Goal: Transaction & Acquisition: Purchase product/service

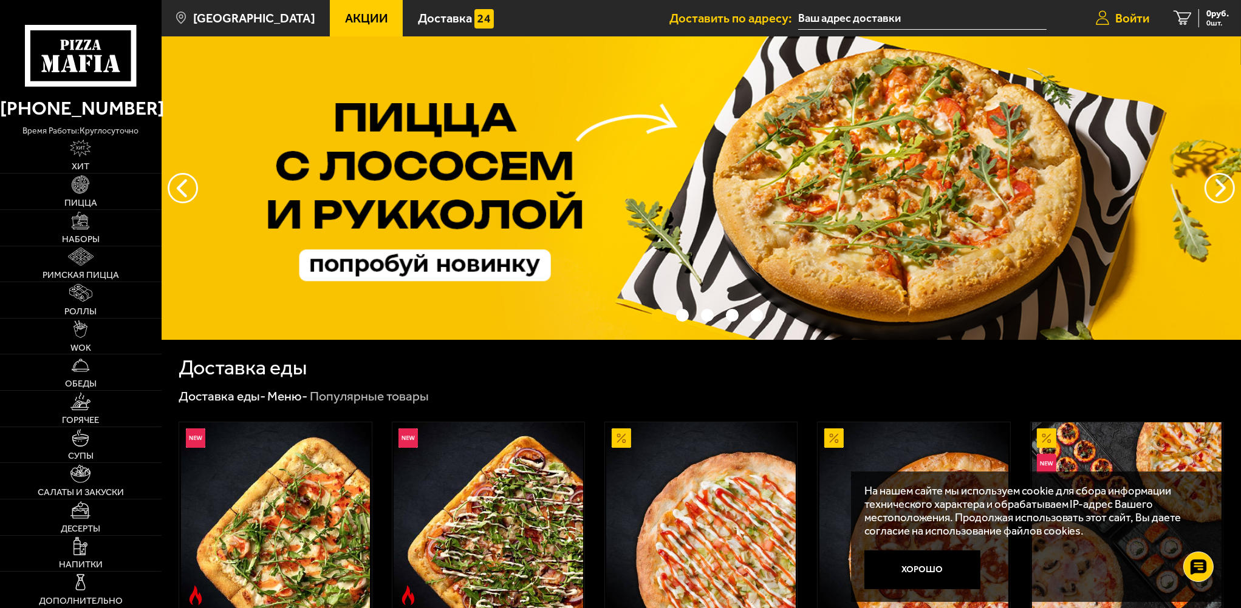
click at [1120, 14] on span "Войти" at bounding box center [1132, 18] width 34 height 12
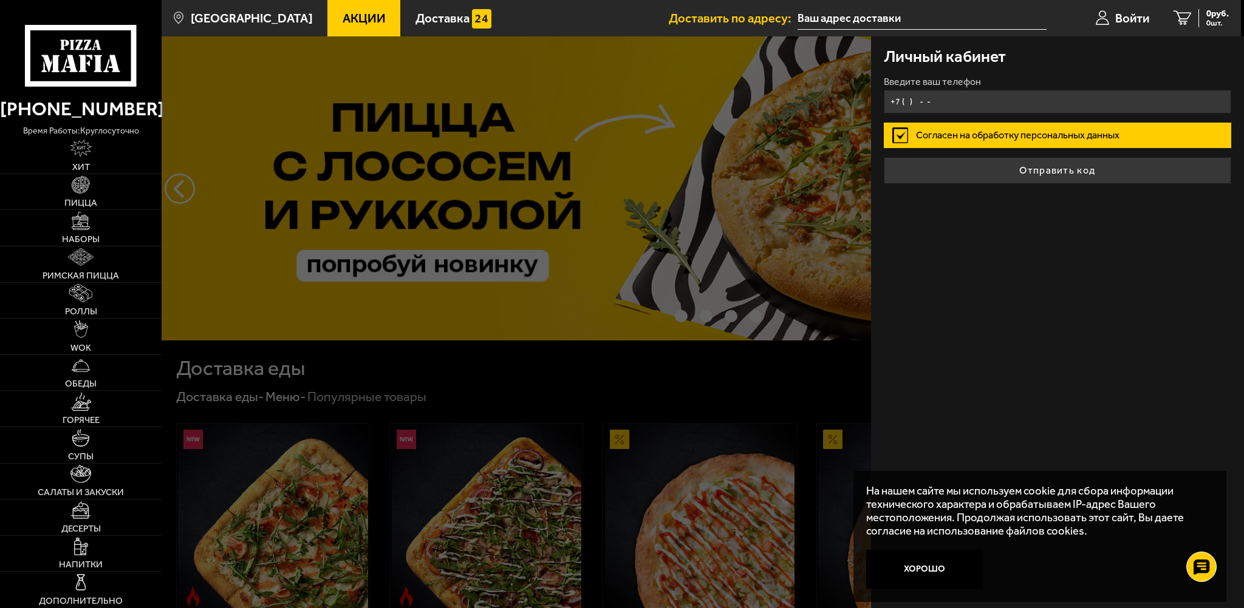
click at [984, 100] on input "+7 ( ) - -" at bounding box center [1057, 102] width 347 height 24
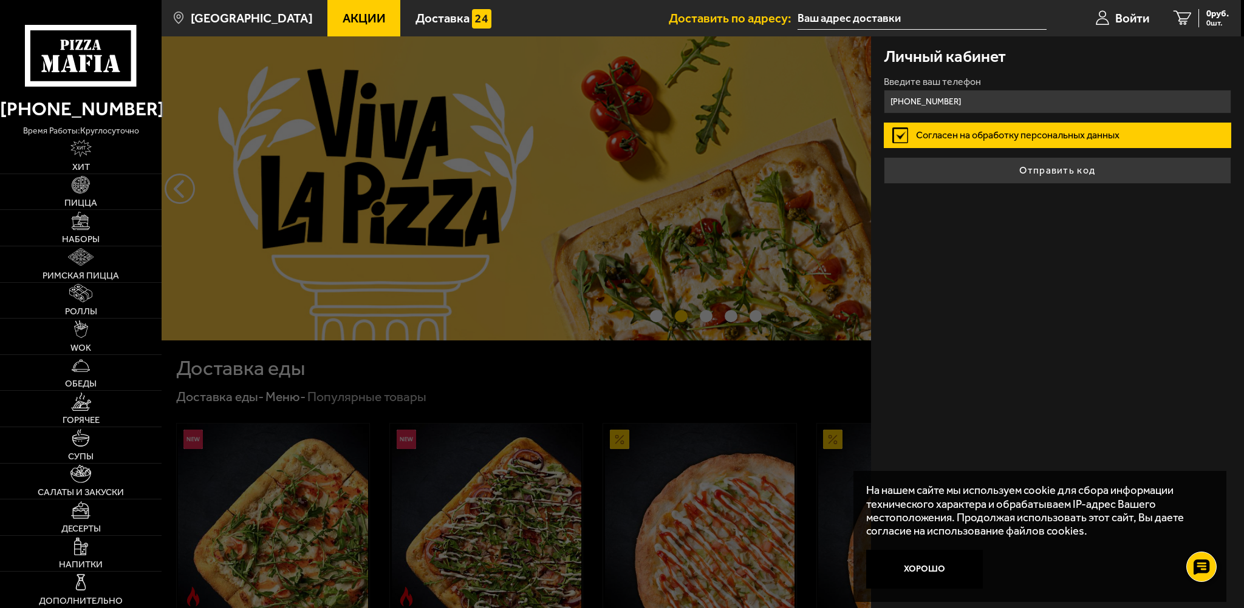
type input "[PHONE_NUMBER]"
click at [902, 135] on label "Согласен на обработку персональных данных" at bounding box center [1057, 136] width 347 height 26
click at [0, 0] on input "Согласен на обработку персональных данных" at bounding box center [0, 0] width 0 height 0
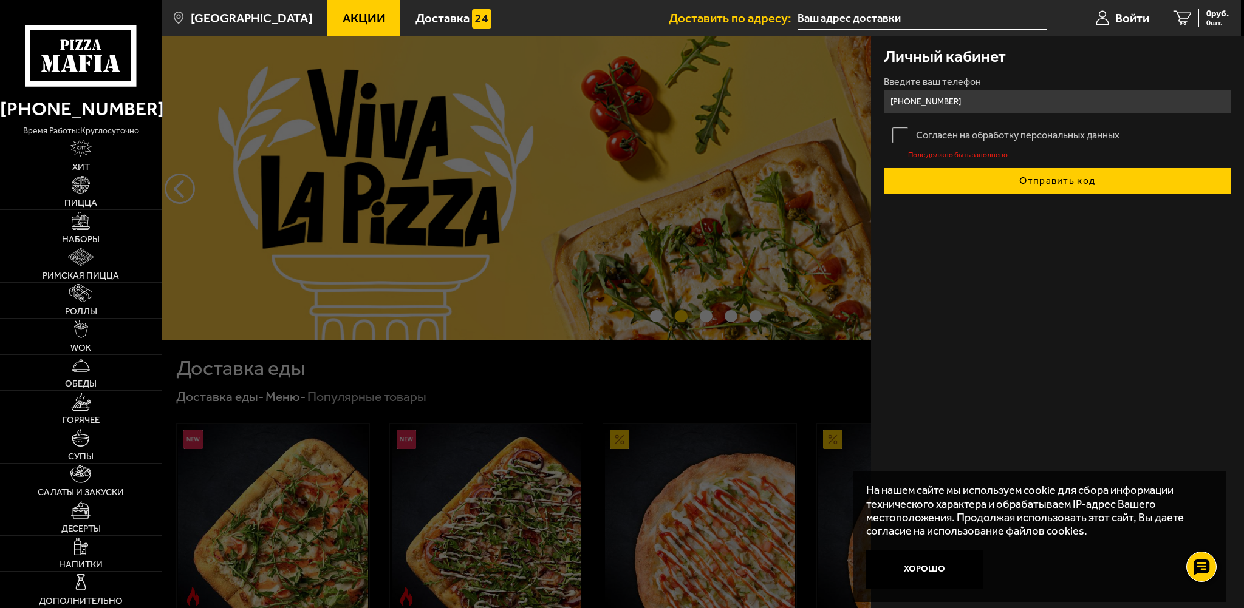
click at [980, 168] on button "Отправить код" at bounding box center [1057, 181] width 347 height 27
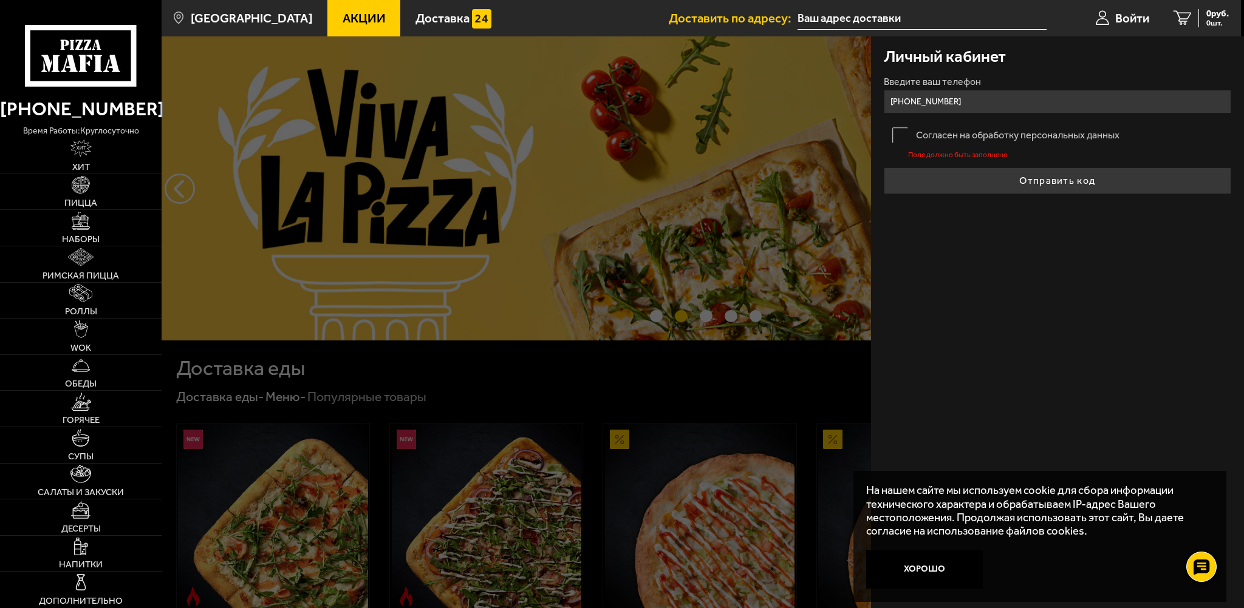
click at [899, 139] on label "Согласен на обработку персональных данных" at bounding box center [1057, 136] width 347 height 26
click at [0, 0] on input "Согласен на обработку персональных данных" at bounding box center [0, 0] width 0 height 0
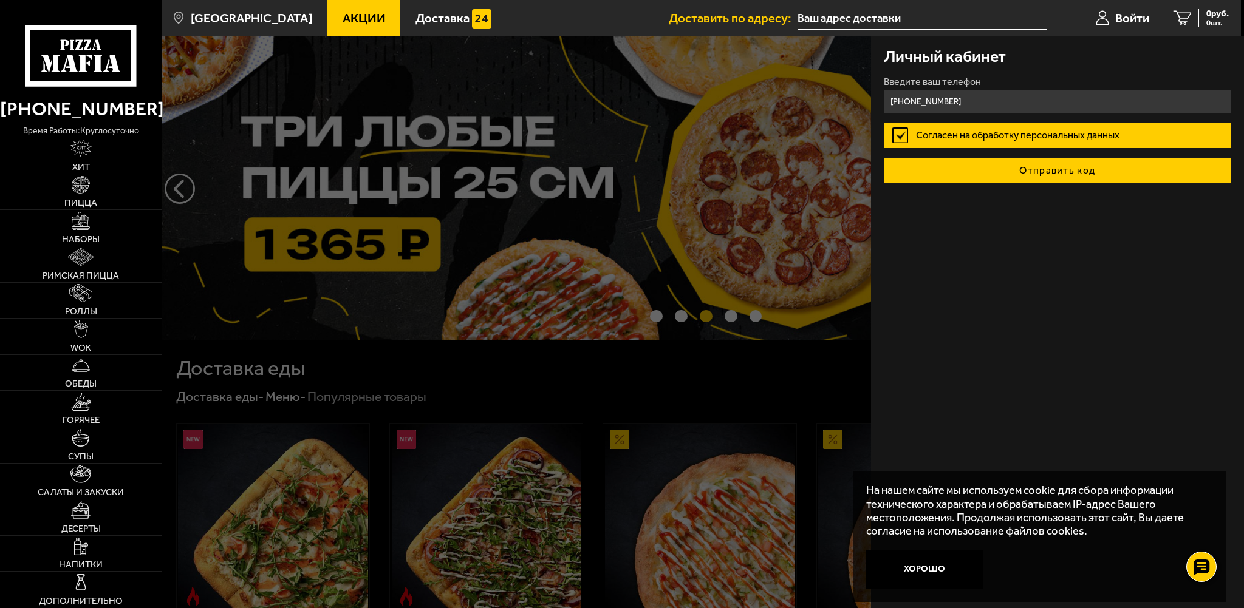
click at [997, 165] on button "Отправить код" at bounding box center [1057, 170] width 347 height 27
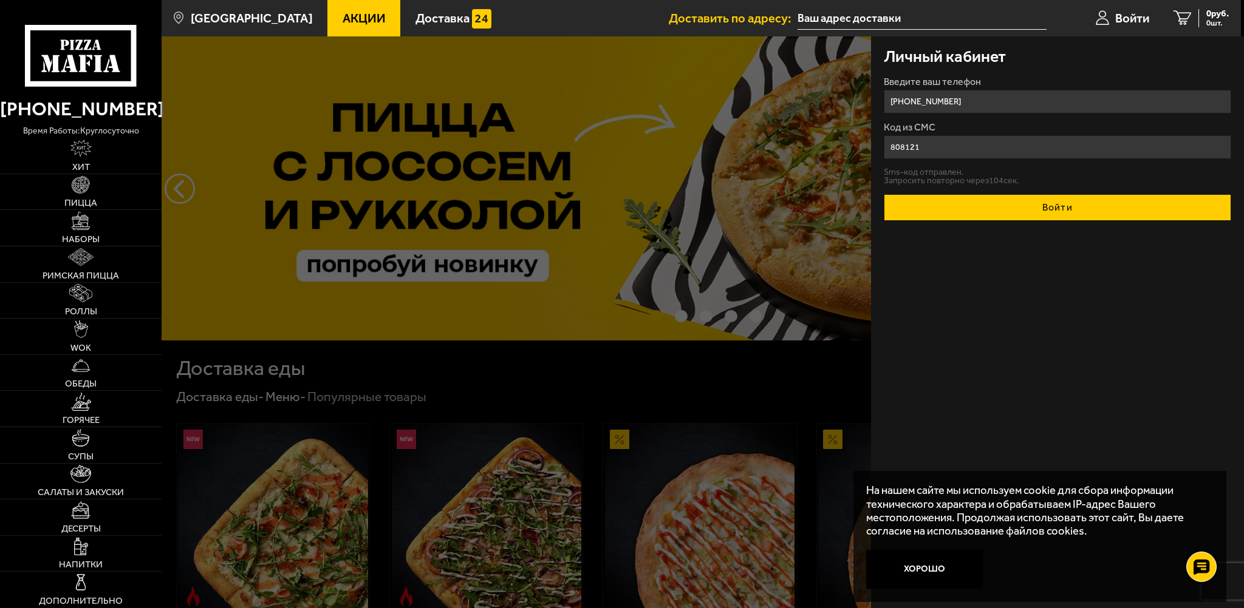
type input "808121"
click at [1010, 217] on button "Войти" at bounding box center [1057, 207] width 347 height 27
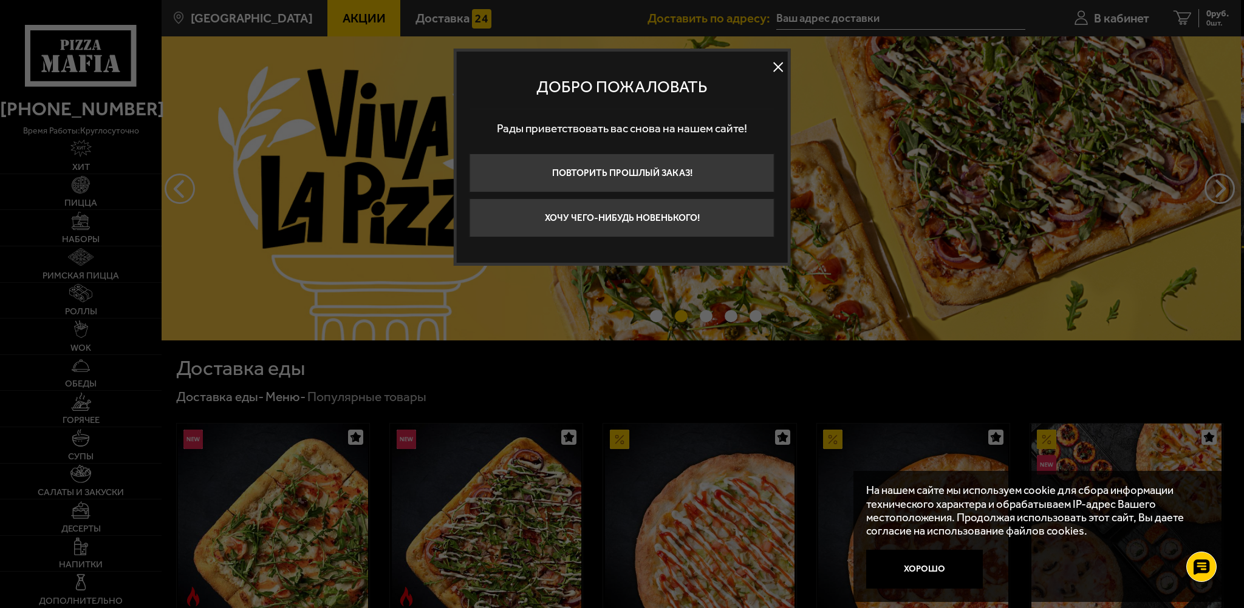
click at [777, 66] on button at bounding box center [778, 67] width 18 height 18
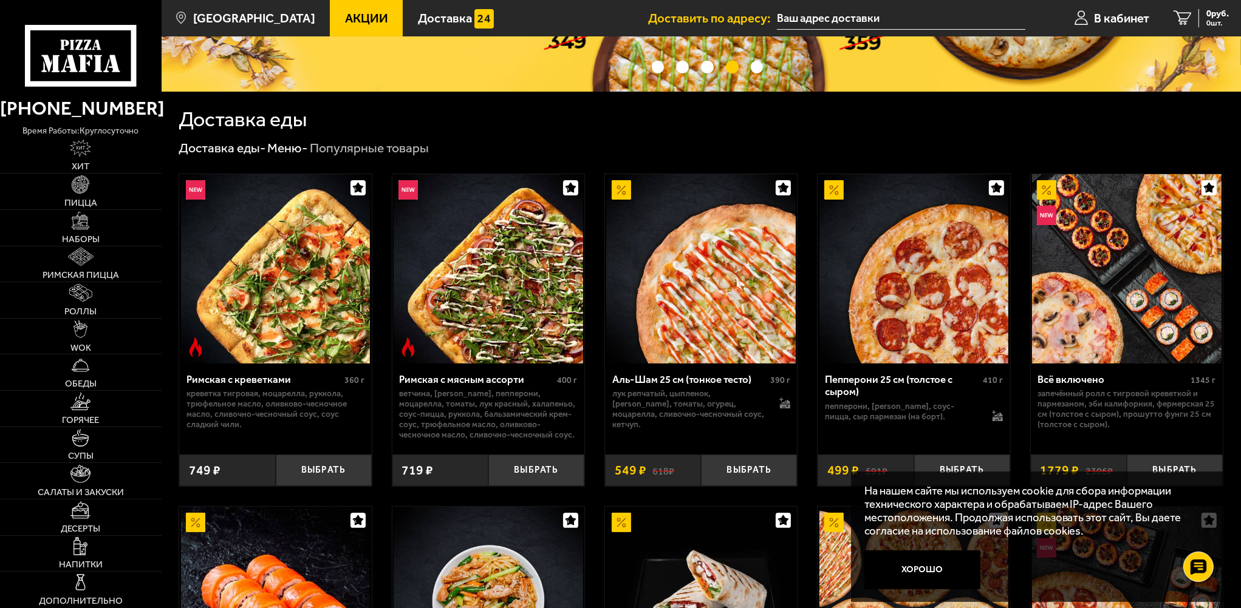
scroll to position [243, 0]
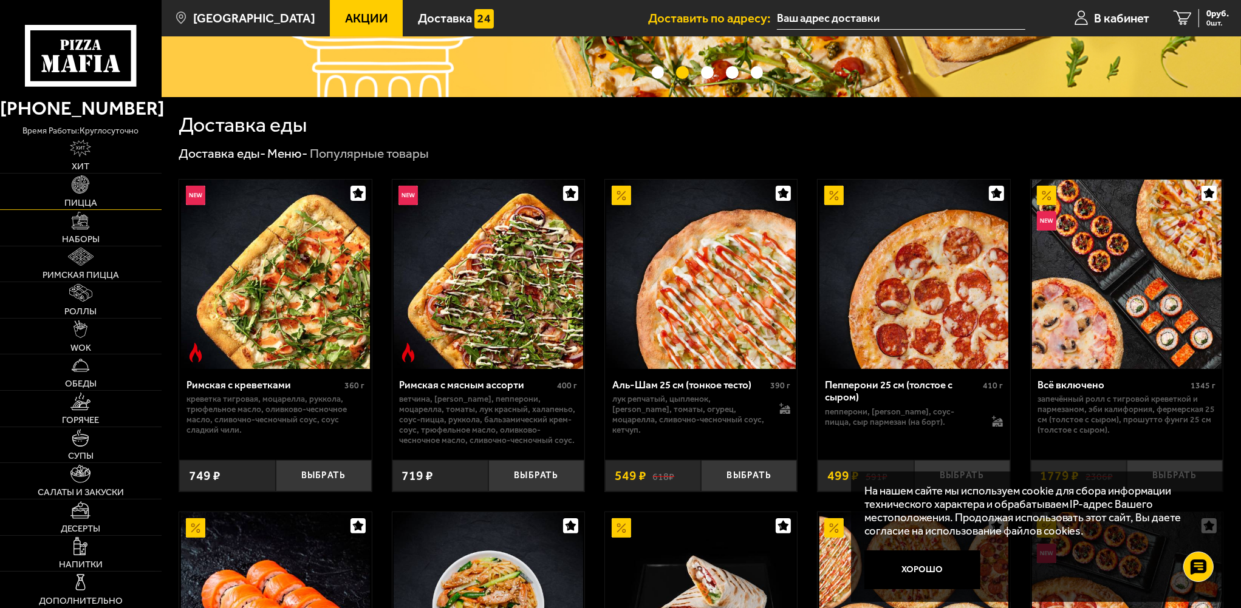
click at [73, 194] on link "Пицца" at bounding box center [81, 192] width 162 height 36
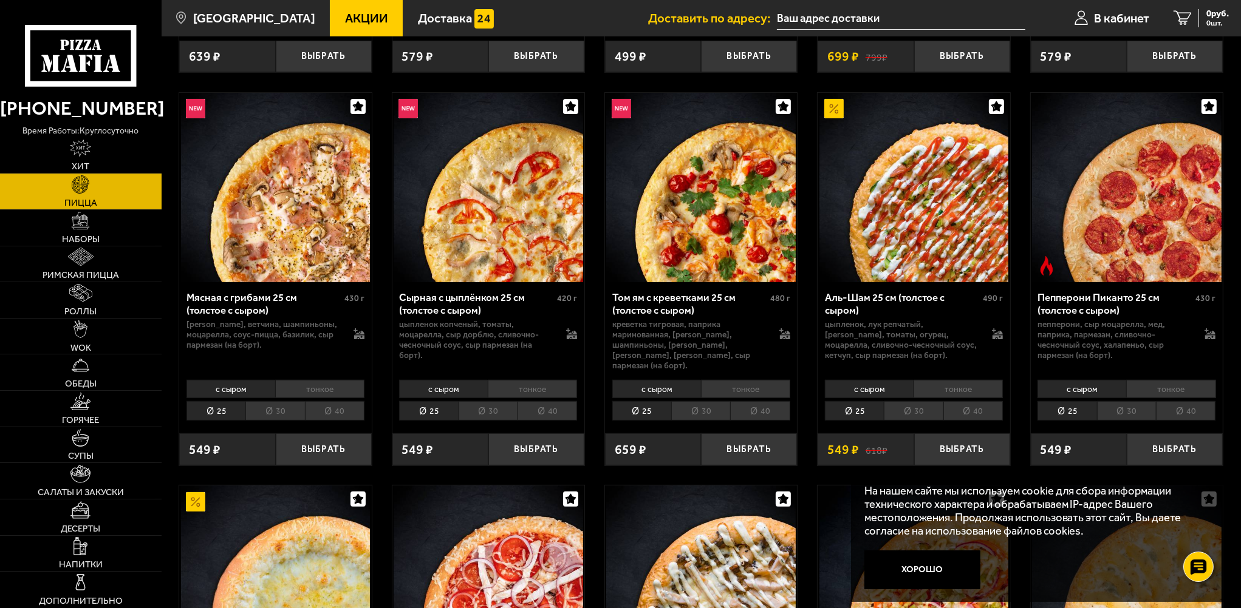
scroll to position [425, 0]
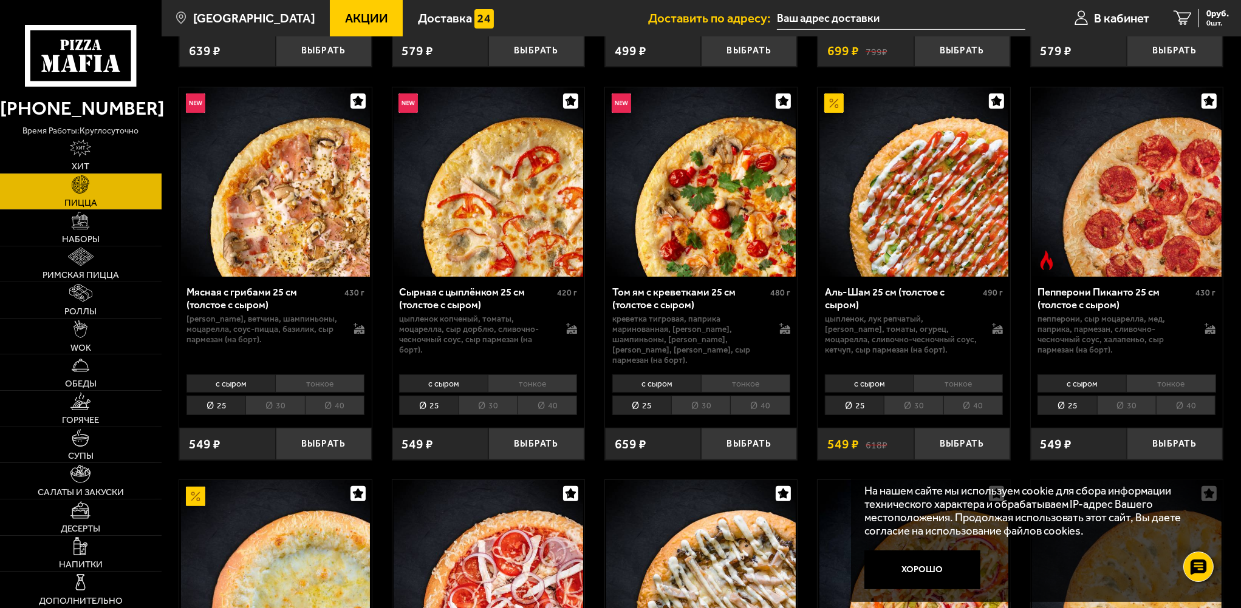
click at [915, 400] on li "30" at bounding box center [913, 405] width 59 height 19
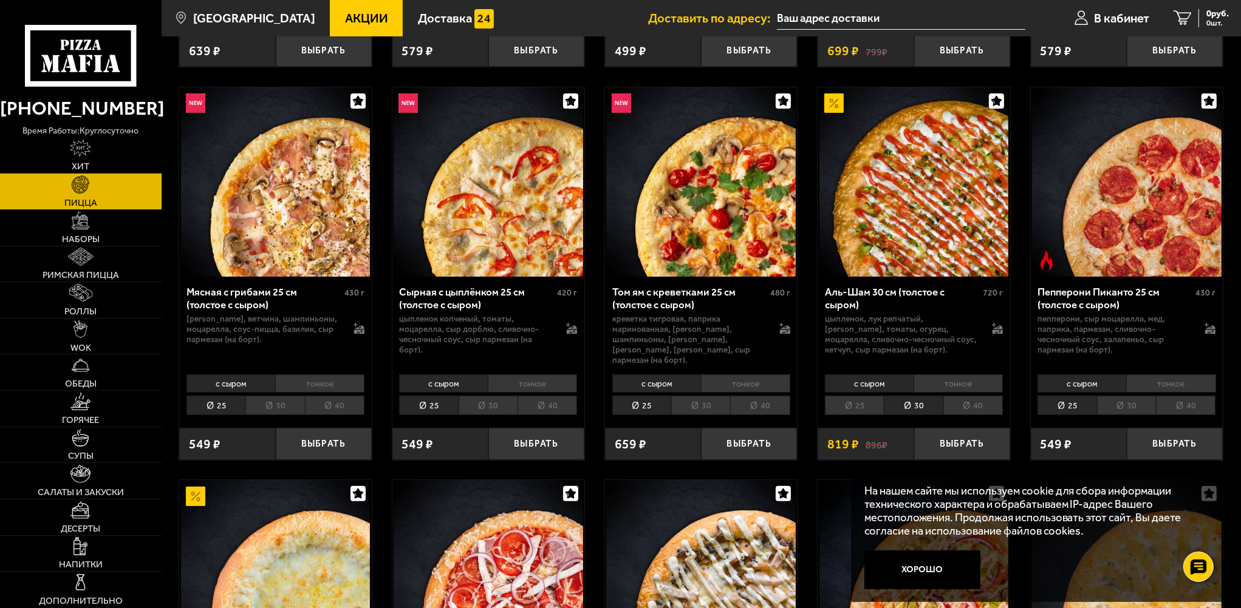
click at [958, 378] on li "тонкое" at bounding box center [957, 384] width 89 height 18
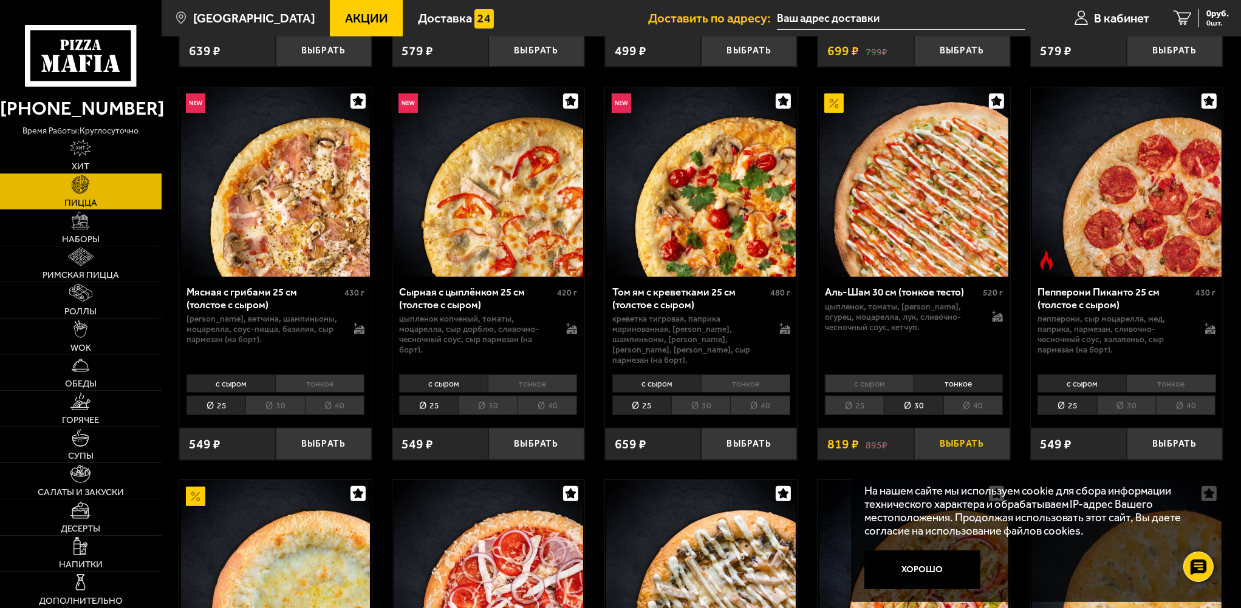
click at [961, 449] on button "Выбрать" at bounding box center [962, 444] width 96 height 32
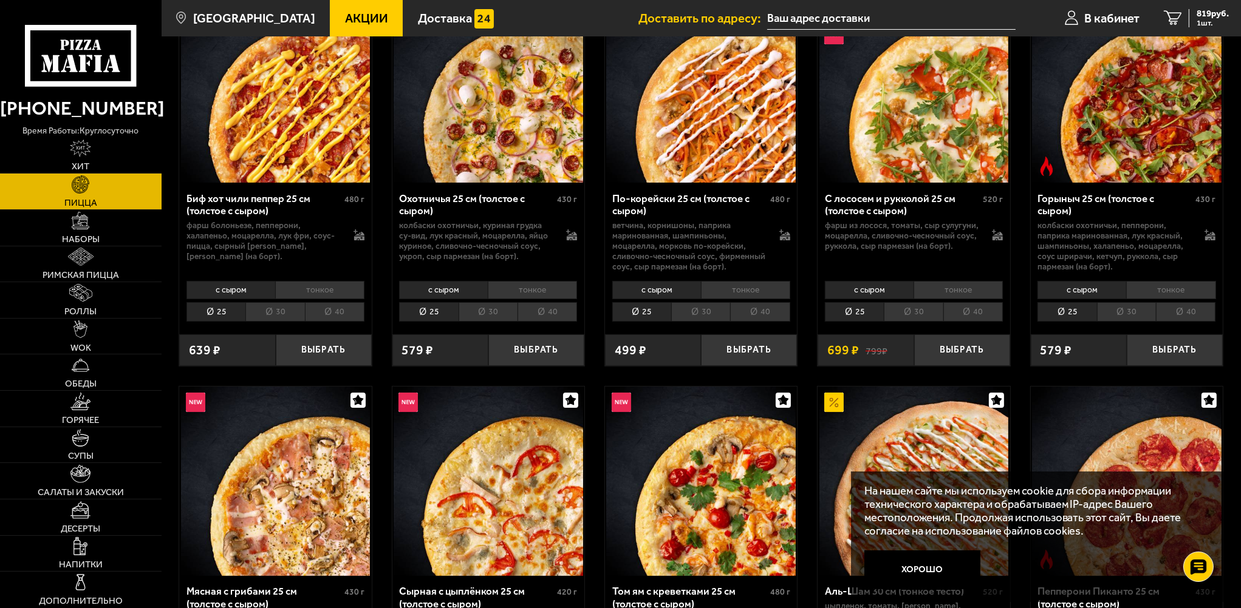
scroll to position [0, 0]
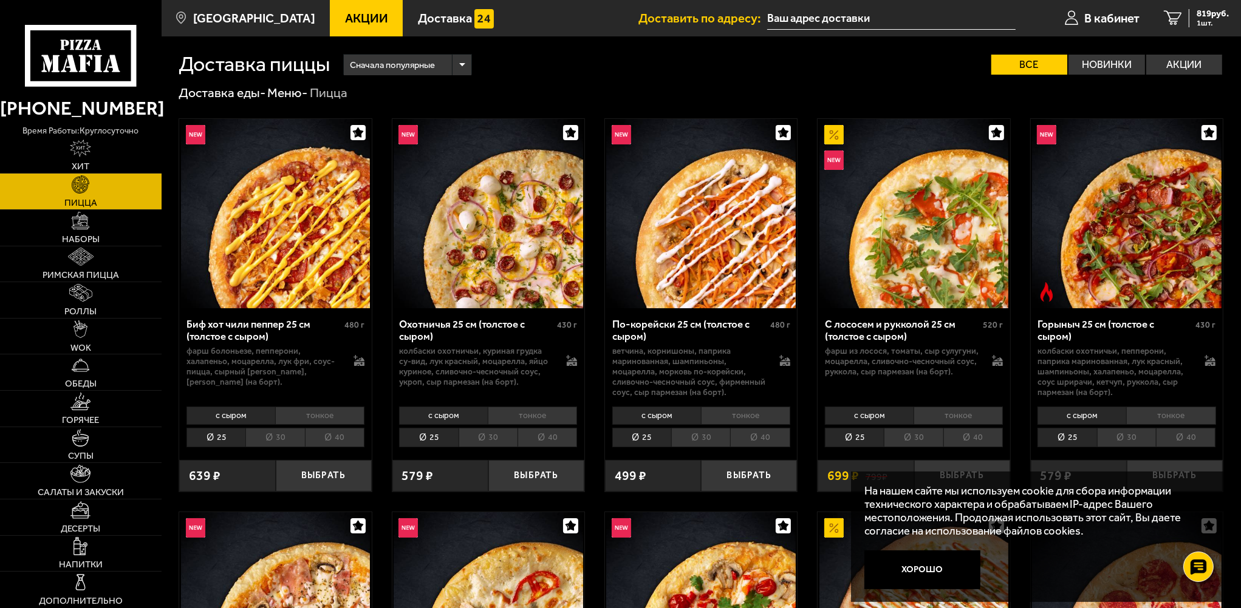
click at [810, 74] on div "Сначала популярные Все Новинки Акции Пожелания Острое блюдо Вегетарианское блюд…" at bounding box center [776, 64] width 893 height 21
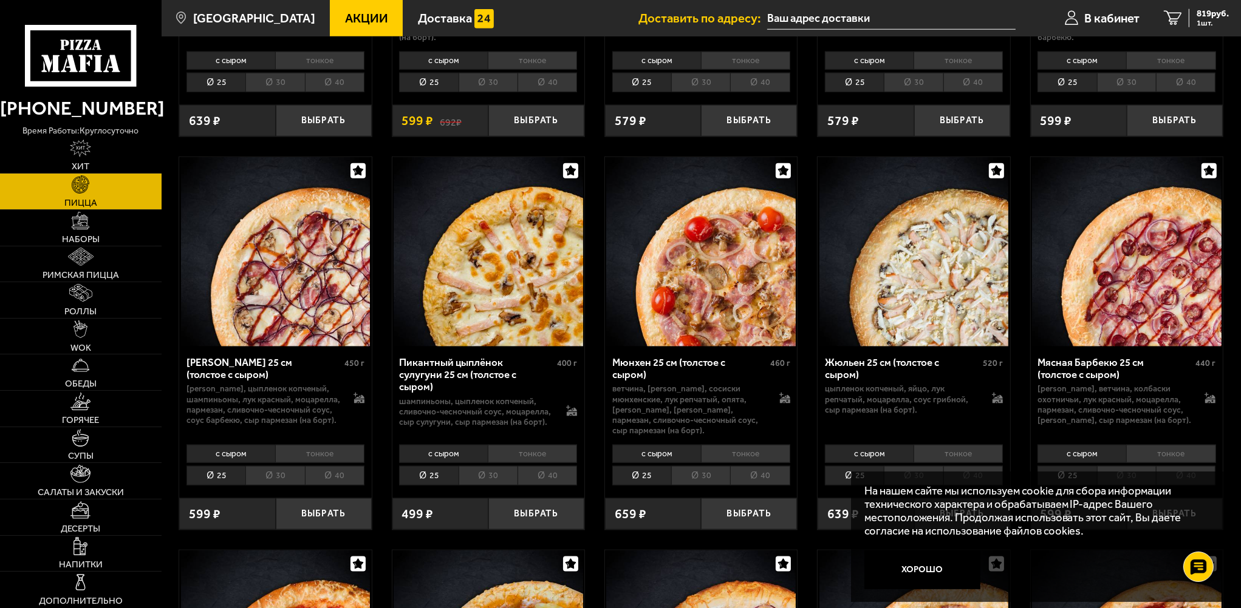
scroll to position [1943, 0]
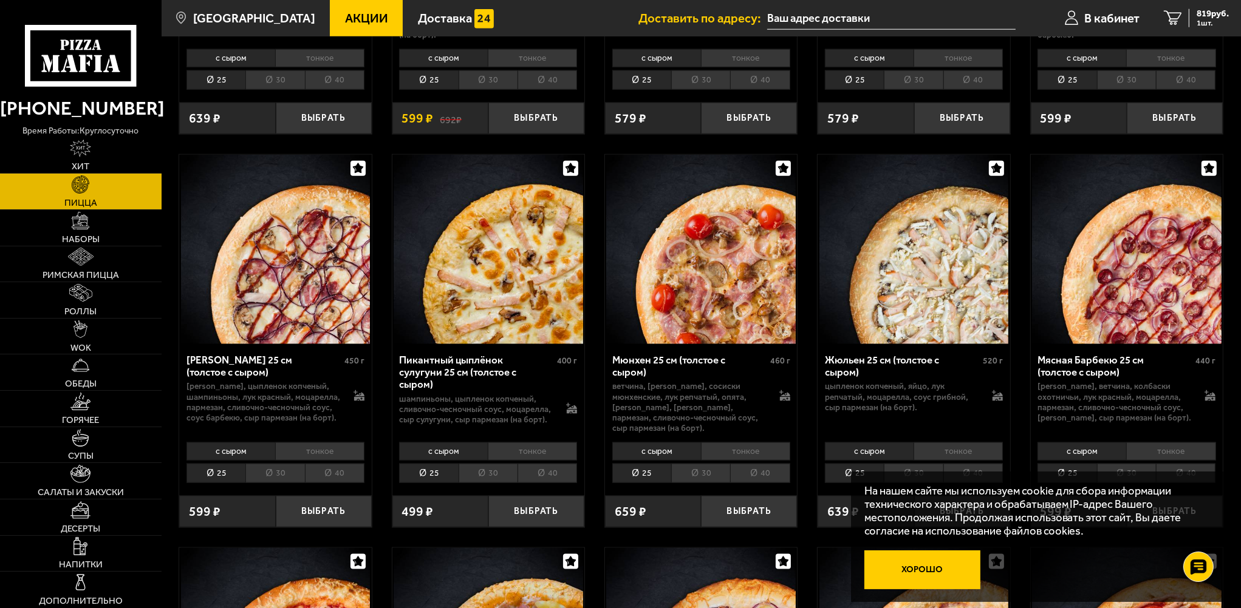
click at [928, 562] on button "Хорошо" at bounding box center [922, 570] width 117 height 39
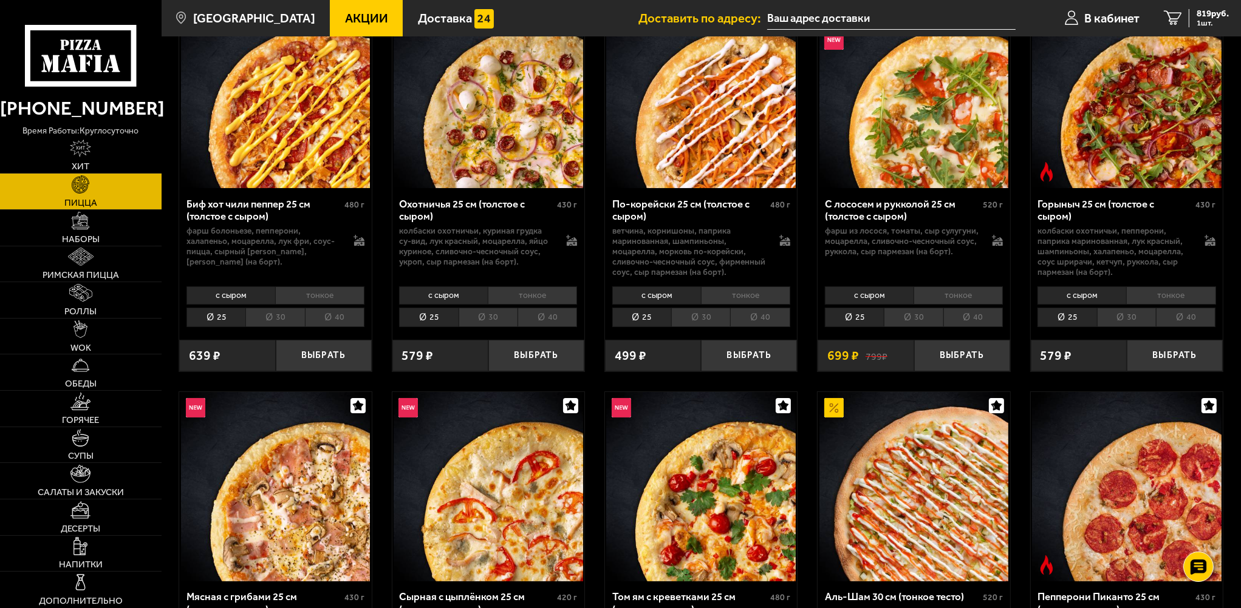
scroll to position [121, 0]
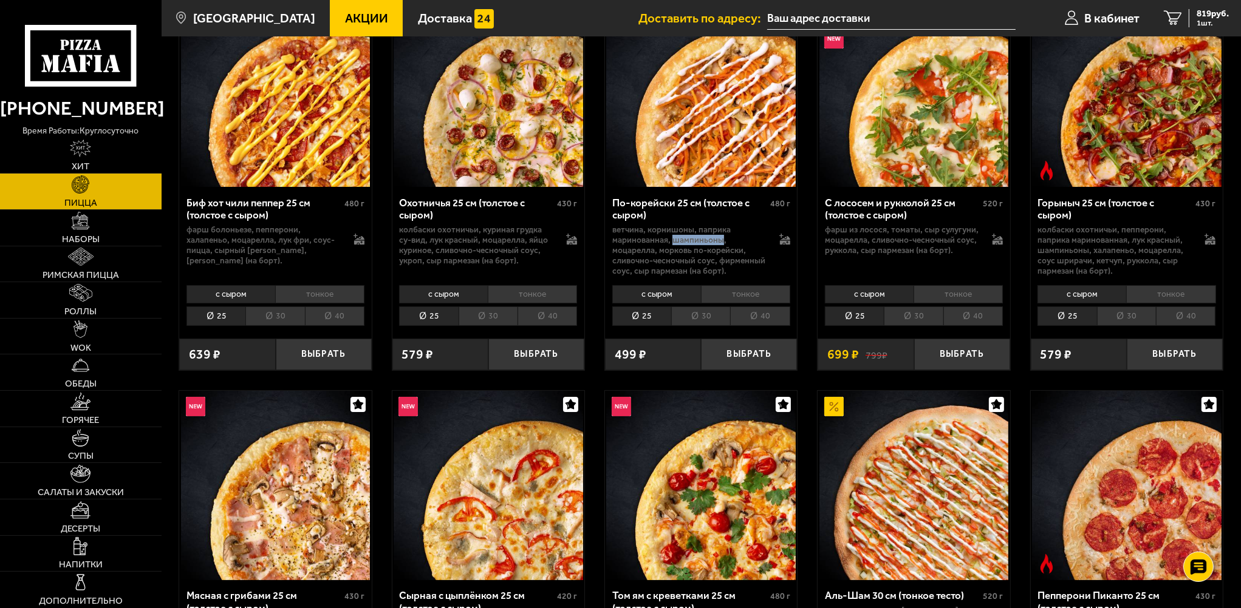
drag, startPoint x: 673, startPoint y: 242, endPoint x: 722, endPoint y: 238, distance: 48.7
click at [722, 238] on p "ветчина, корнишоны, паприка маринованная, шампиньоны, моцарелла, морковь по-кор…" at bounding box center [689, 251] width 154 height 52
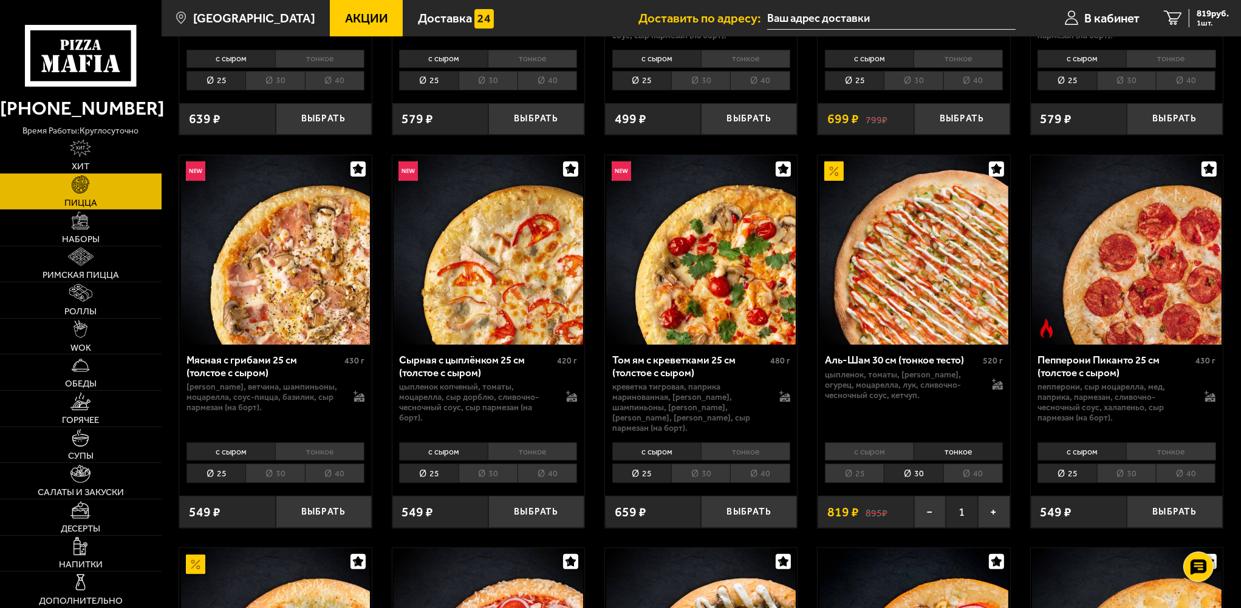
scroll to position [364, 0]
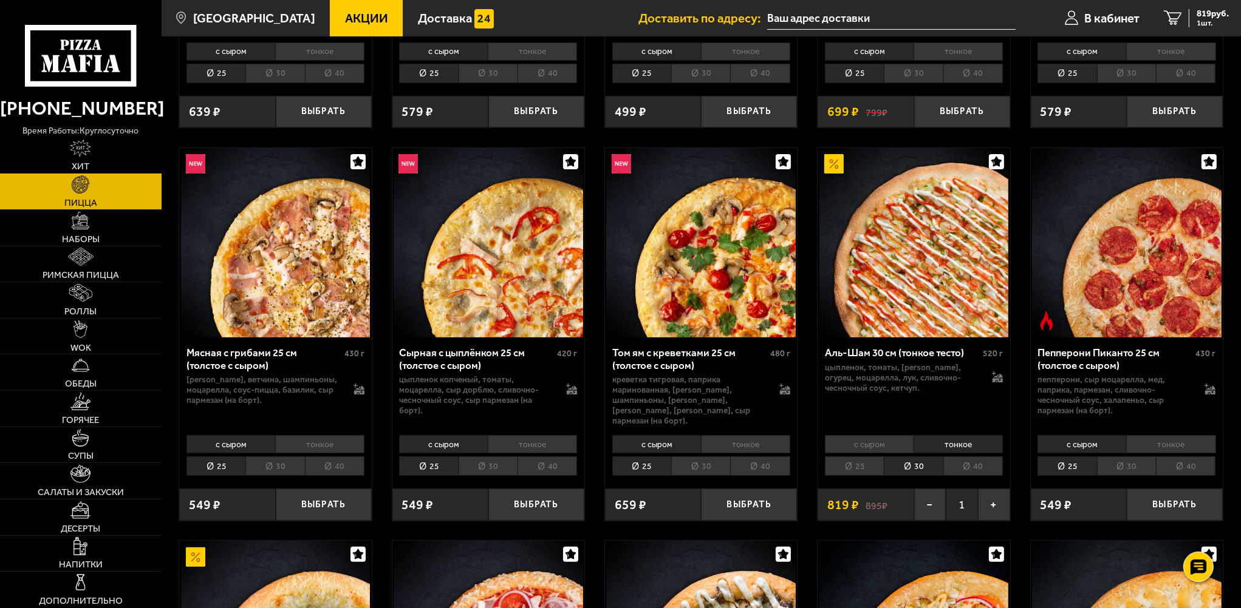
click at [496, 457] on li "30" at bounding box center [487, 466] width 59 height 19
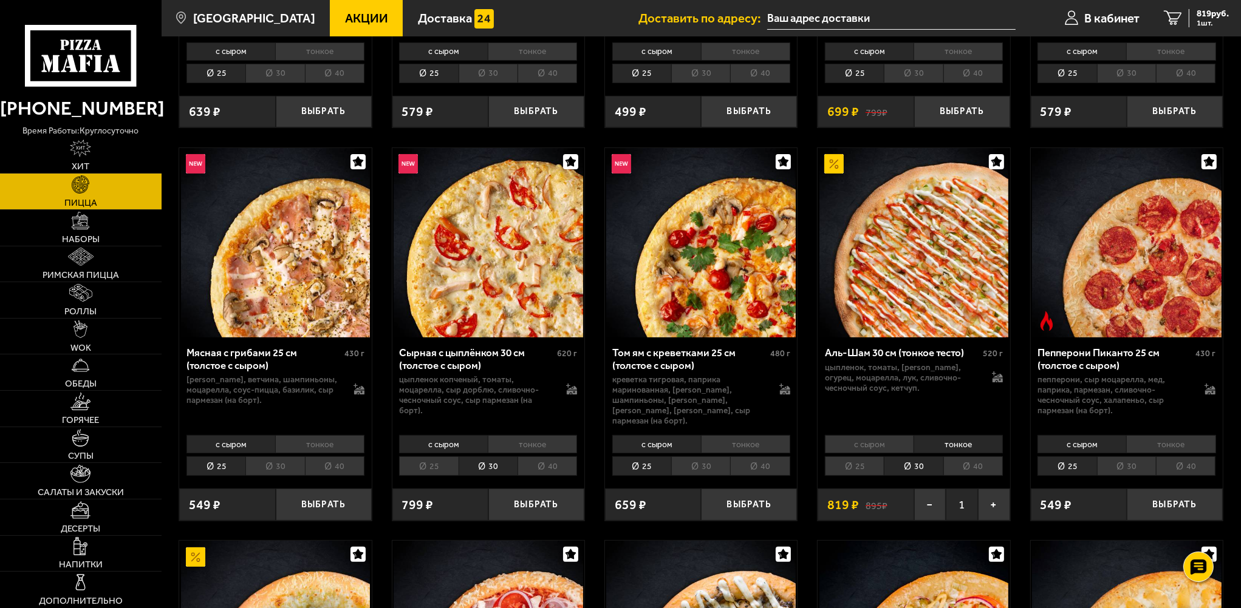
click at [454, 435] on li "с сыром" at bounding box center [443, 444] width 89 height 18
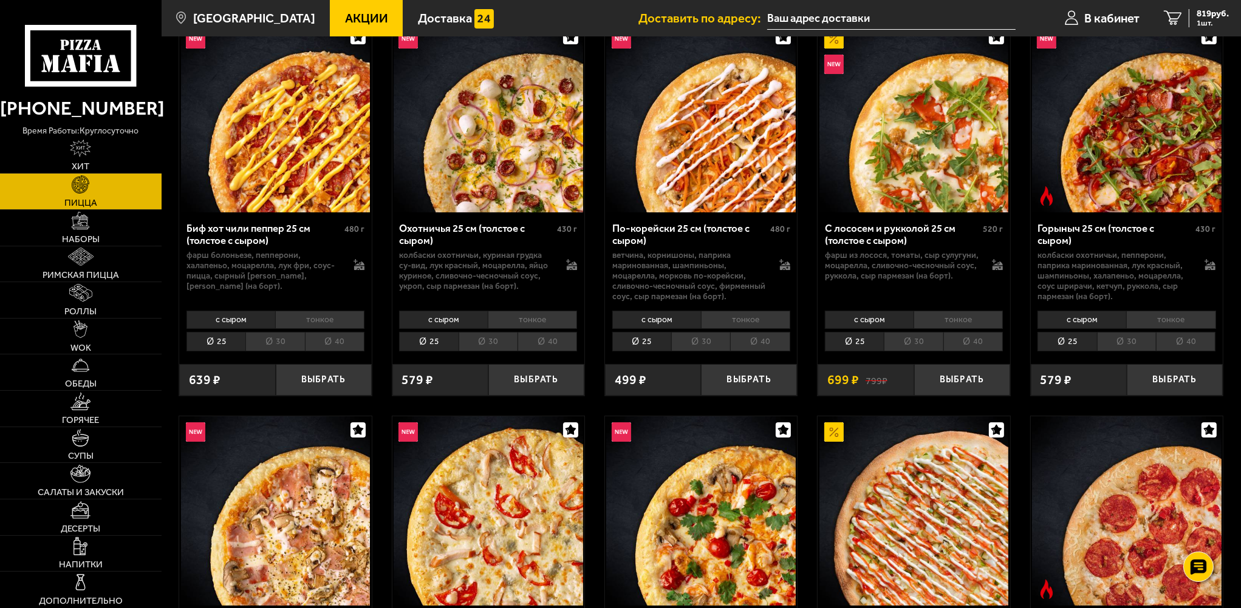
scroll to position [0, 0]
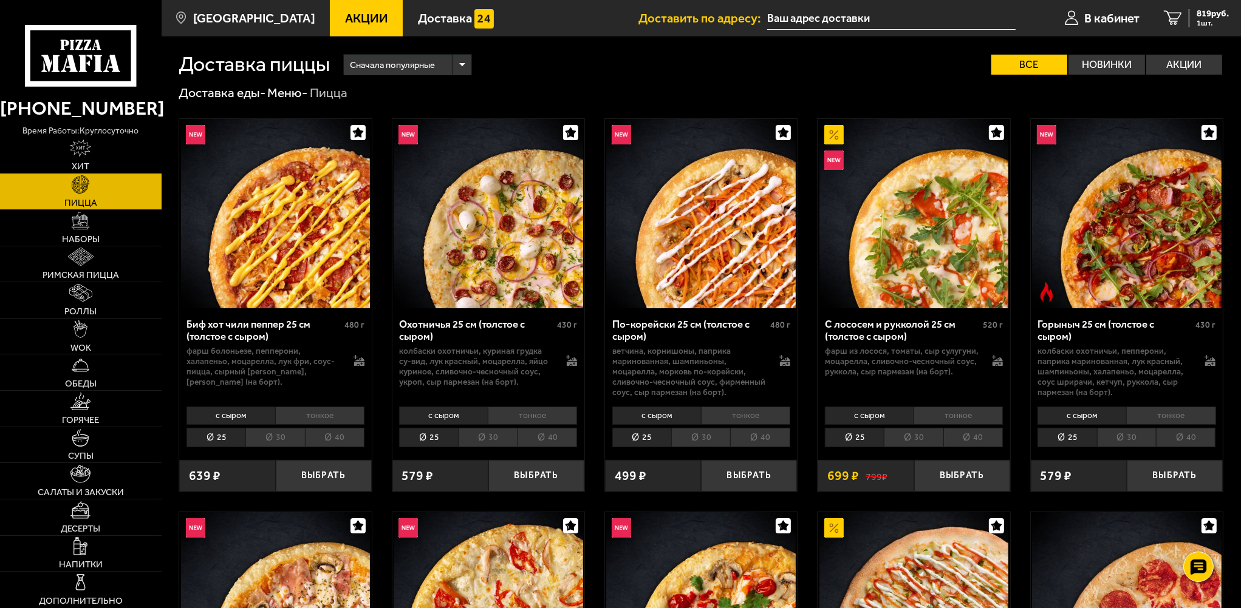
click at [277, 432] on li "30" at bounding box center [274, 437] width 59 height 19
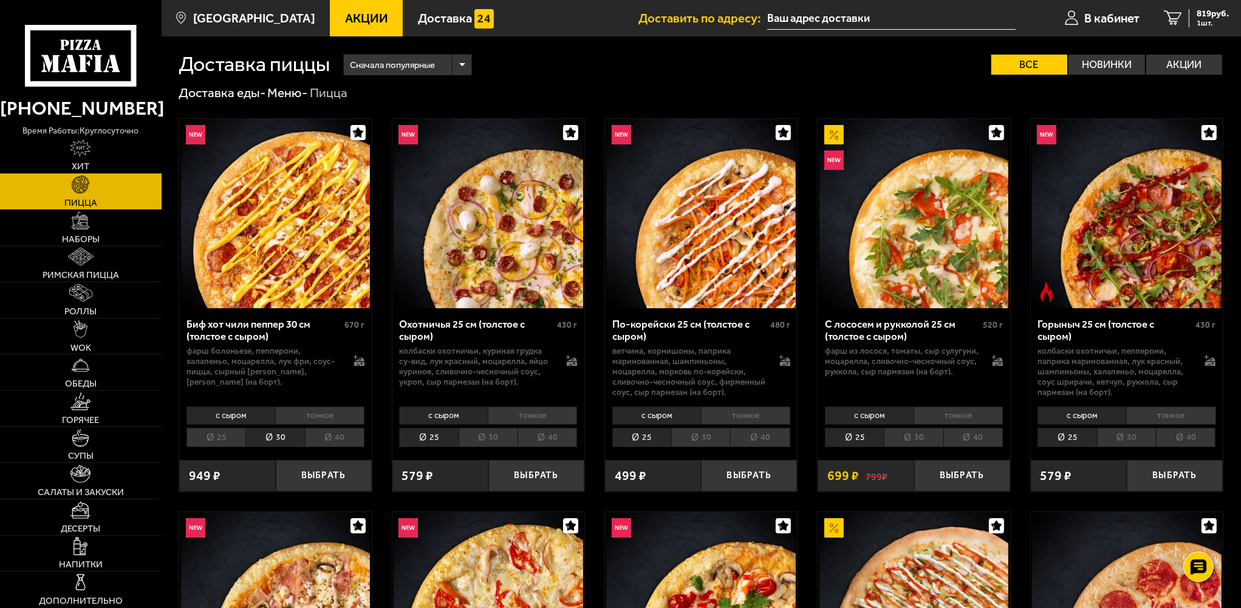
click at [236, 418] on li "с сыром" at bounding box center [230, 416] width 89 height 18
click at [226, 439] on li "25" at bounding box center [215, 437] width 59 height 19
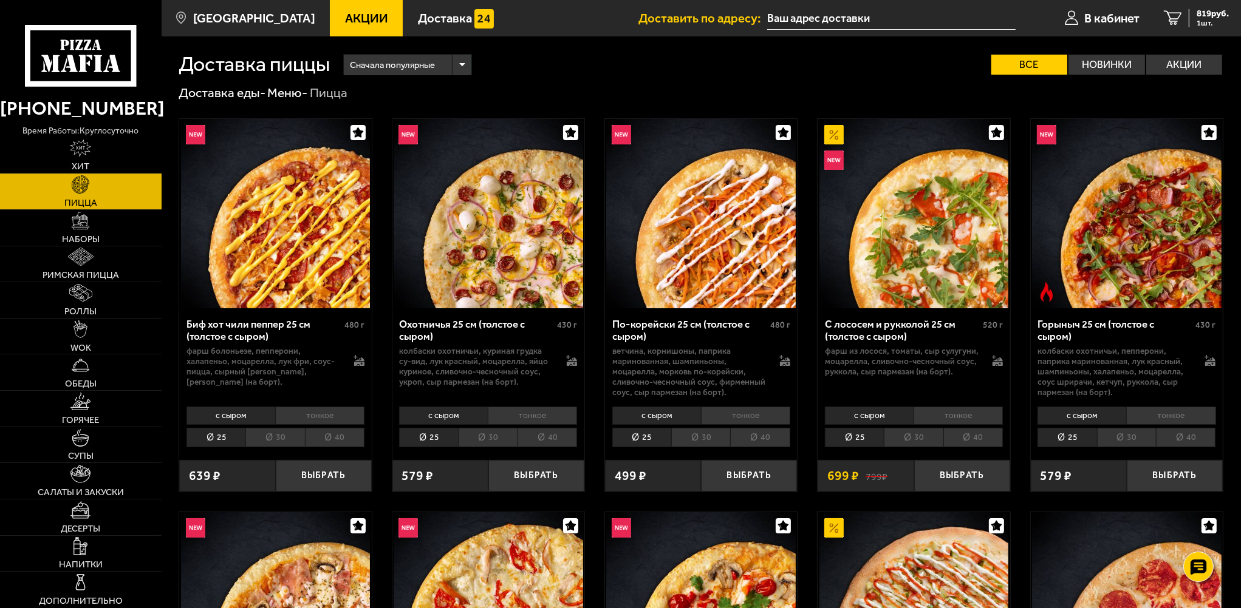
click at [232, 412] on li "с сыром" at bounding box center [230, 416] width 89 height 18
click at [316, 475] on button "Выбрать" at bounding box center [324, 476] width 96 height 32
click at [1199, 24] on span "2 шт." at bounding box center [1209, 23] width 37 height 8
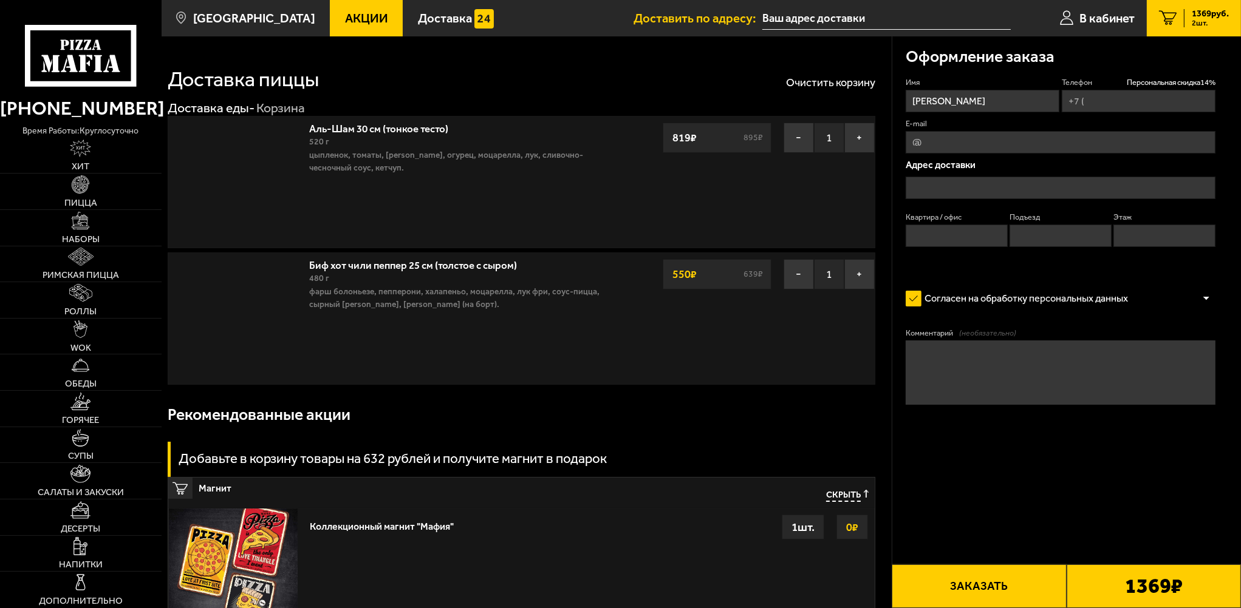
type input "[PHONE_NUMBER]"
type input "[STREET_ADDRESS][PERSON_NAME]"
type input "1159"
type input "8"
type input "12"
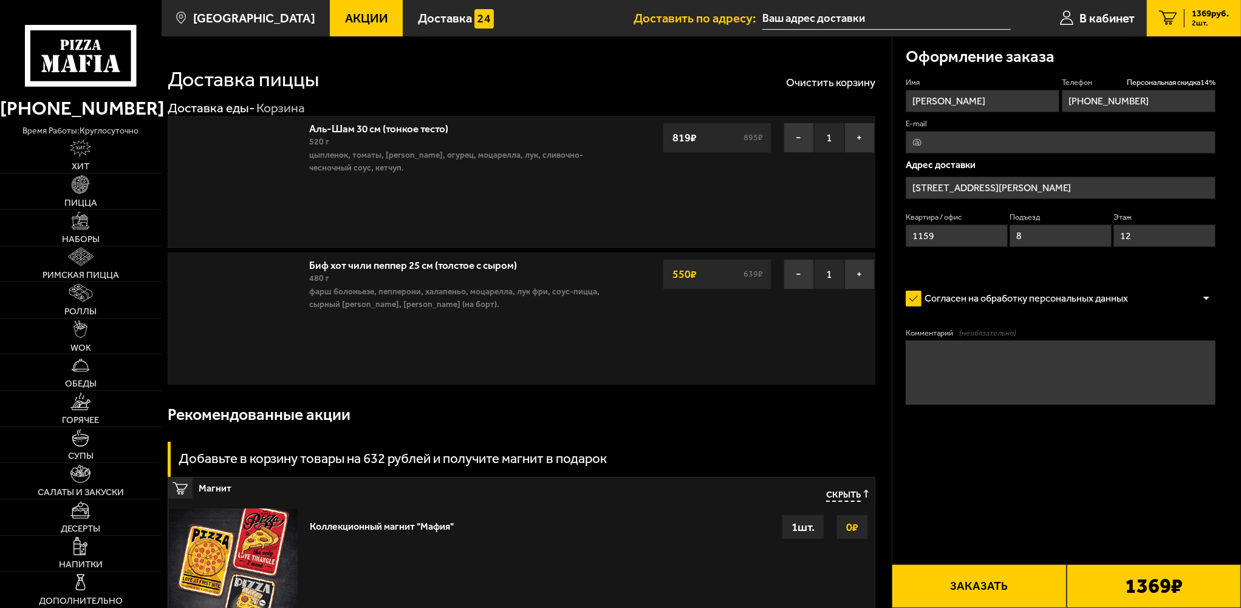
type input "[STREET_ADDRESS][PERSON_NAME]"
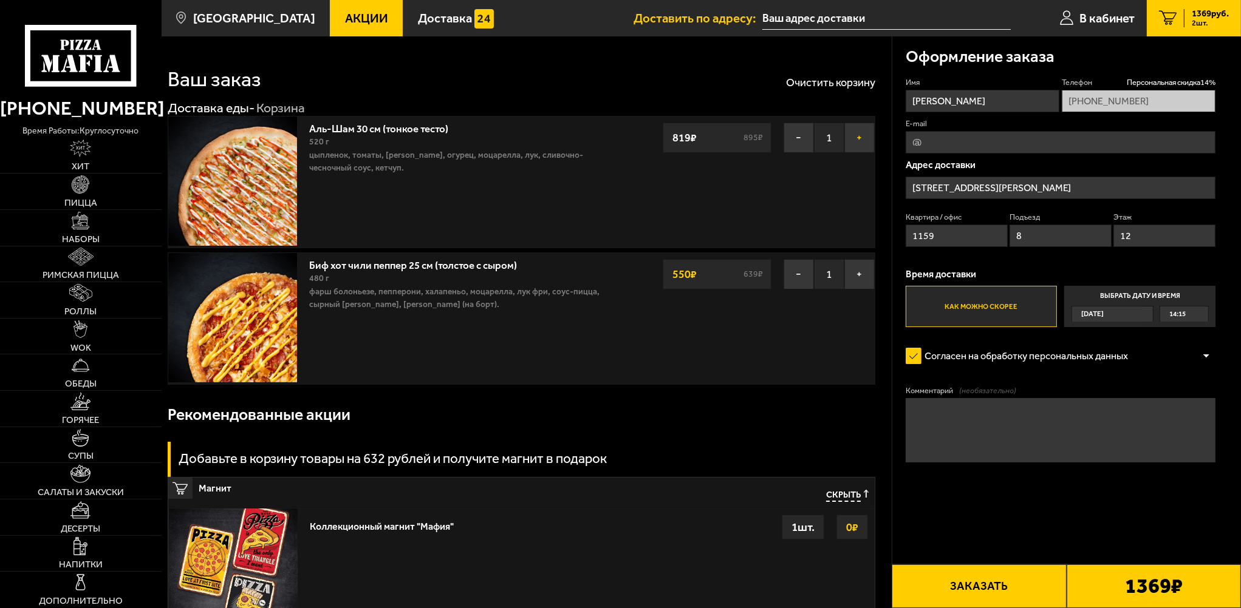
click at [860, 135] on button "+" at bounding box center [859, 138] width 30 height 30
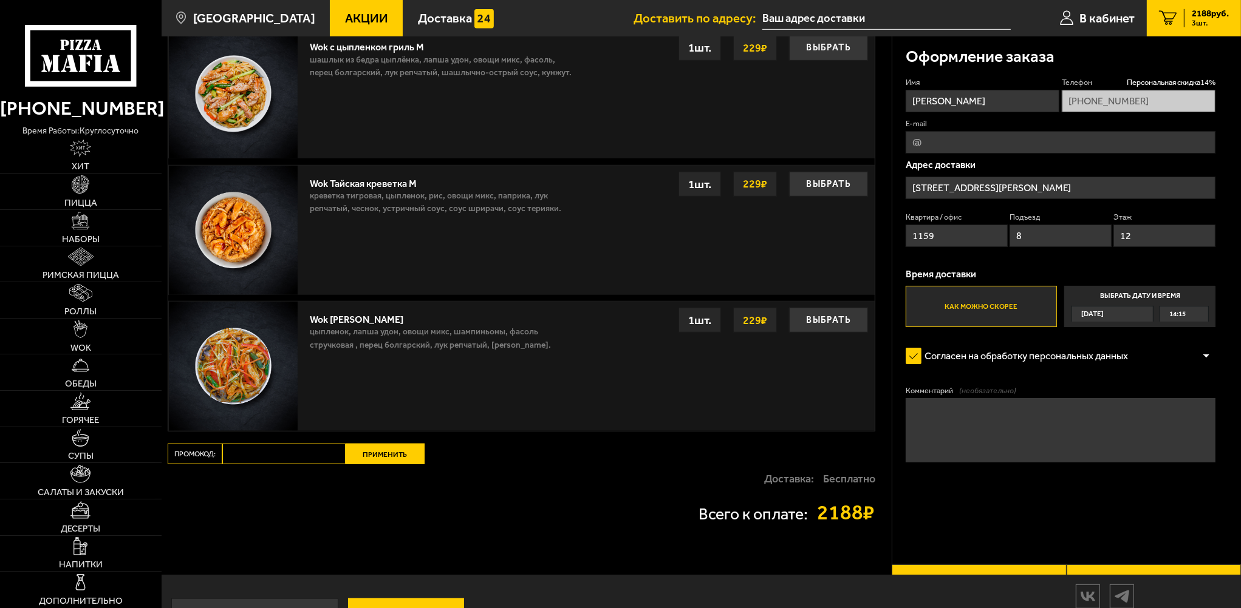
scroll to position [1032, 0]
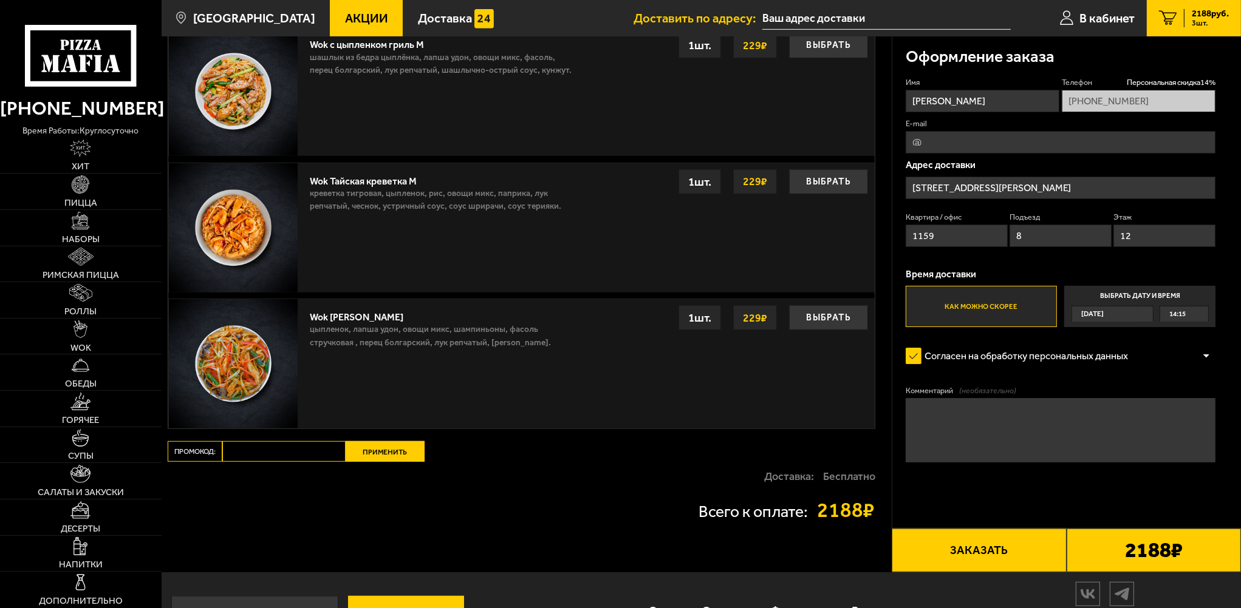
click at [257, 451] on input "Промокод:" at bounding box center [283, 451] width 123 height 21
paste input "WEEK"
type input "WEEK"
click at [374, 457] on button "Применить" at bounding box center [385, 451] width 79 height 21
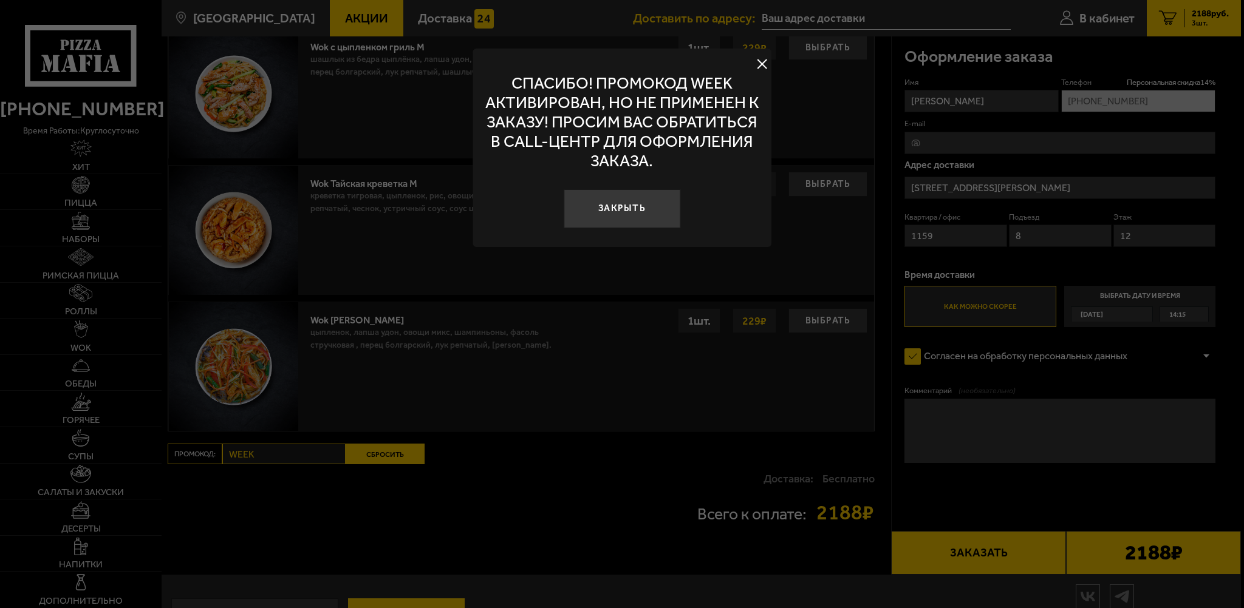
click at [633, 207] on button "Закрыть" at bounding box center [622, 208] width 117 height 39
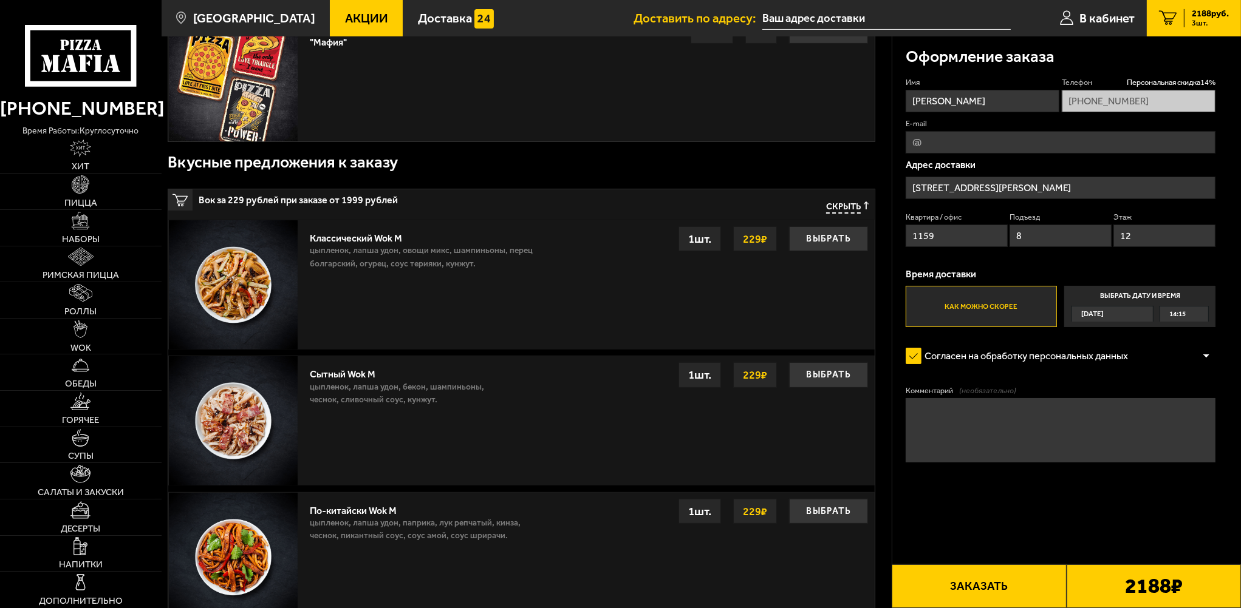
scroll to position [0, 0]
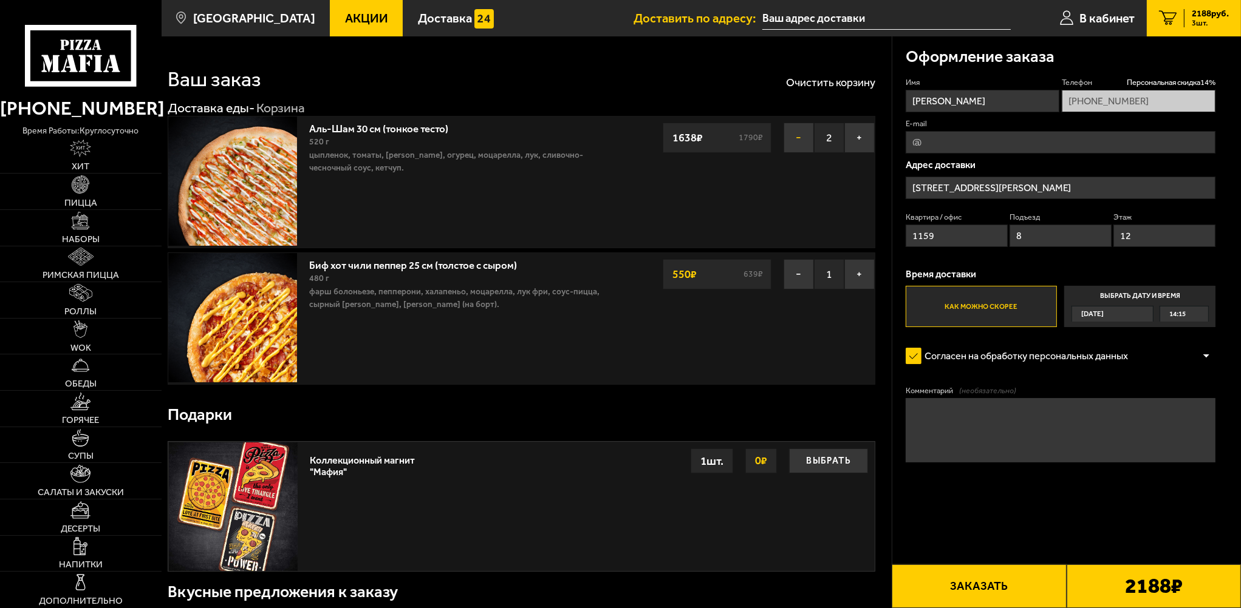
click at [792, 143] on button "−" at bounding box center [798, 138] width 30 height 30
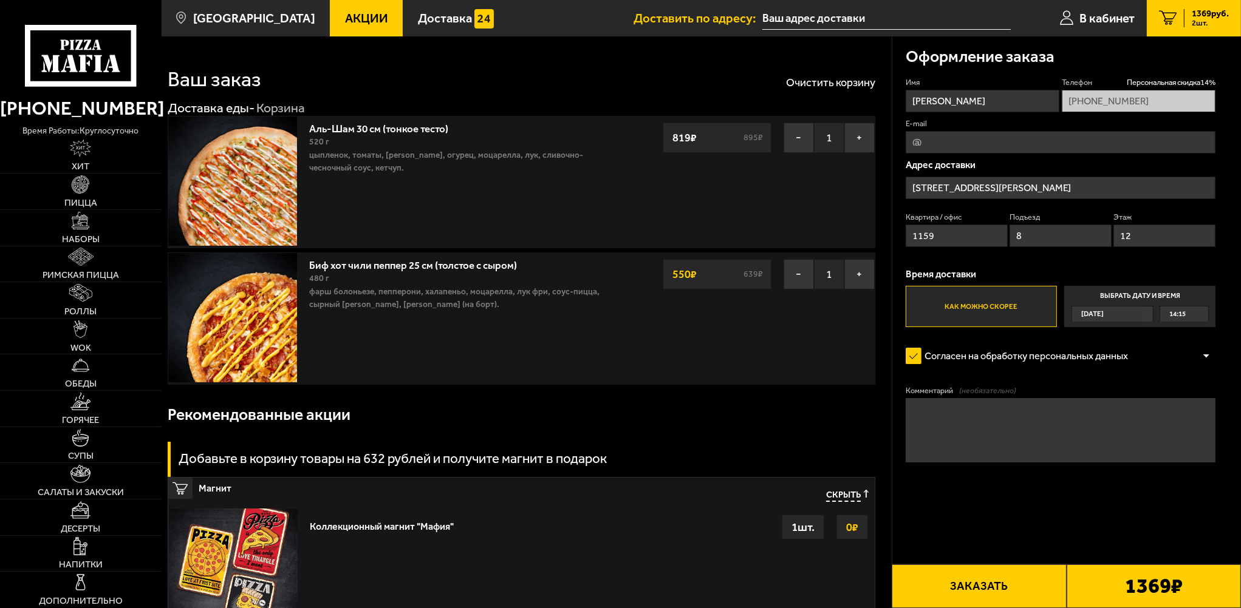
drag, startPoint x: 394, startPoint y: 130, endPoint x: 361, endPoint y: 128, distance: 32.9
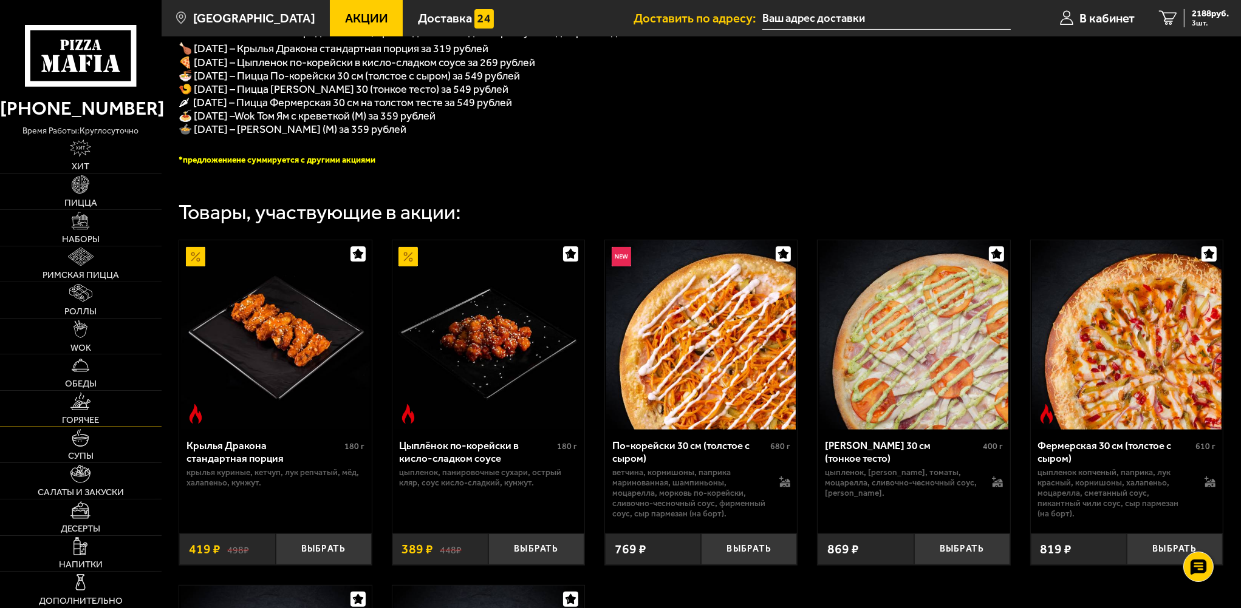
scroll to position [547, 0]
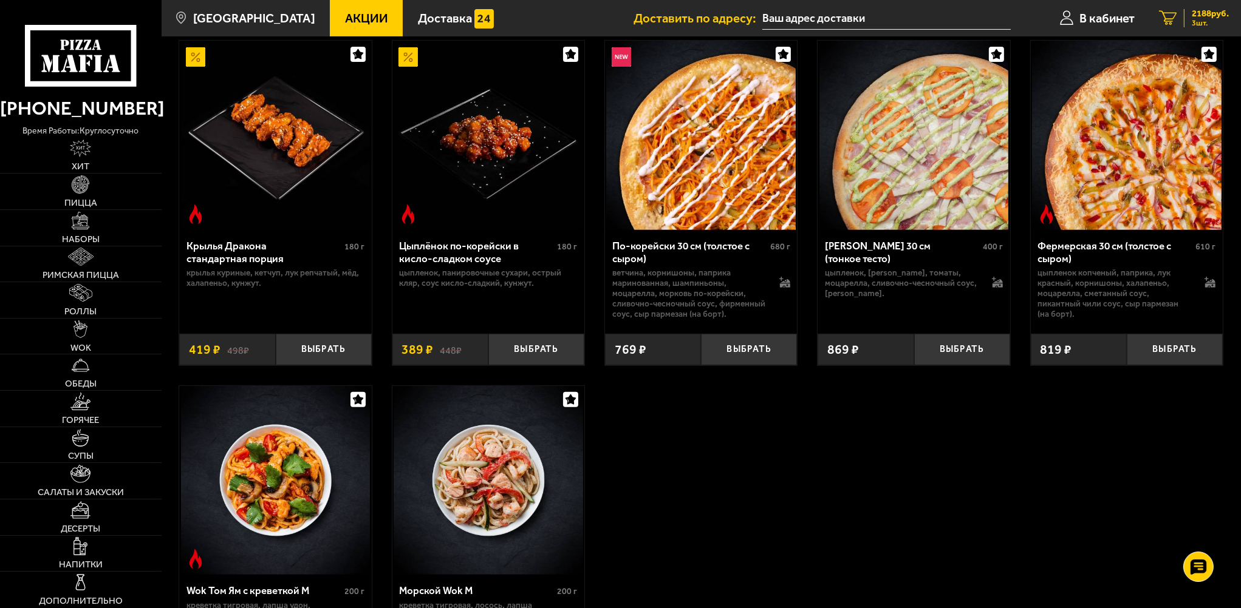
click at [1208, 3] on link "3 2188 руб. 3 шт." at bounding box center [1194, 18] width 94 height 36
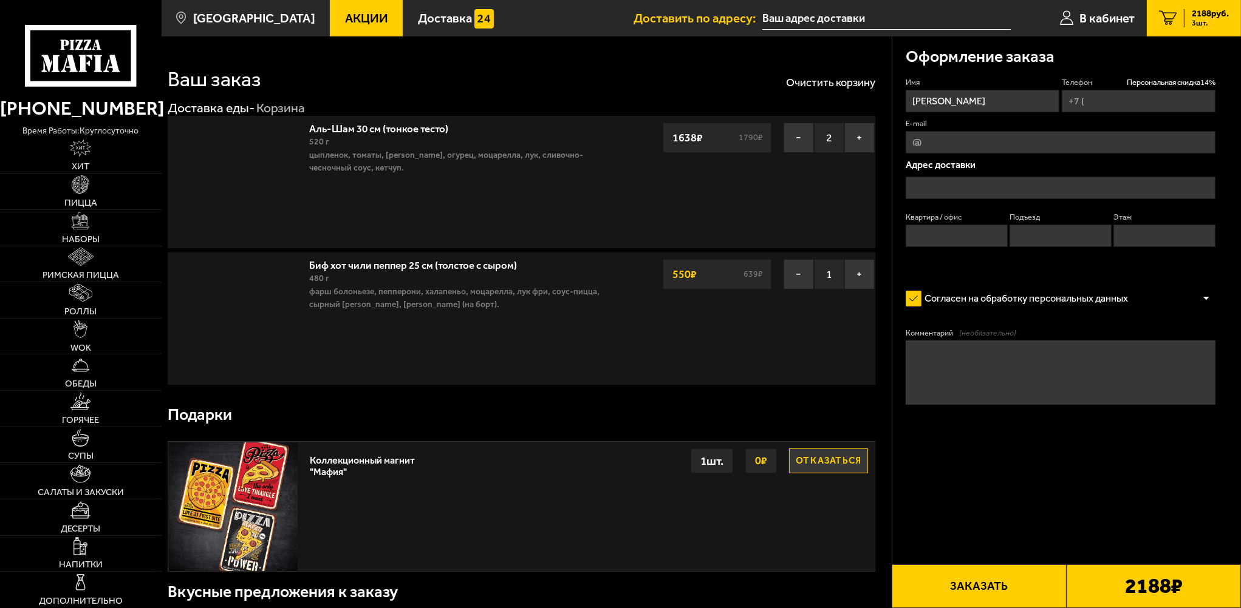
type input "[PHONE_NUMBER]"
type input "[STREET_ADDRESS][PERSON_NAME]"
type input "1159"
type input "8"
type input "12"
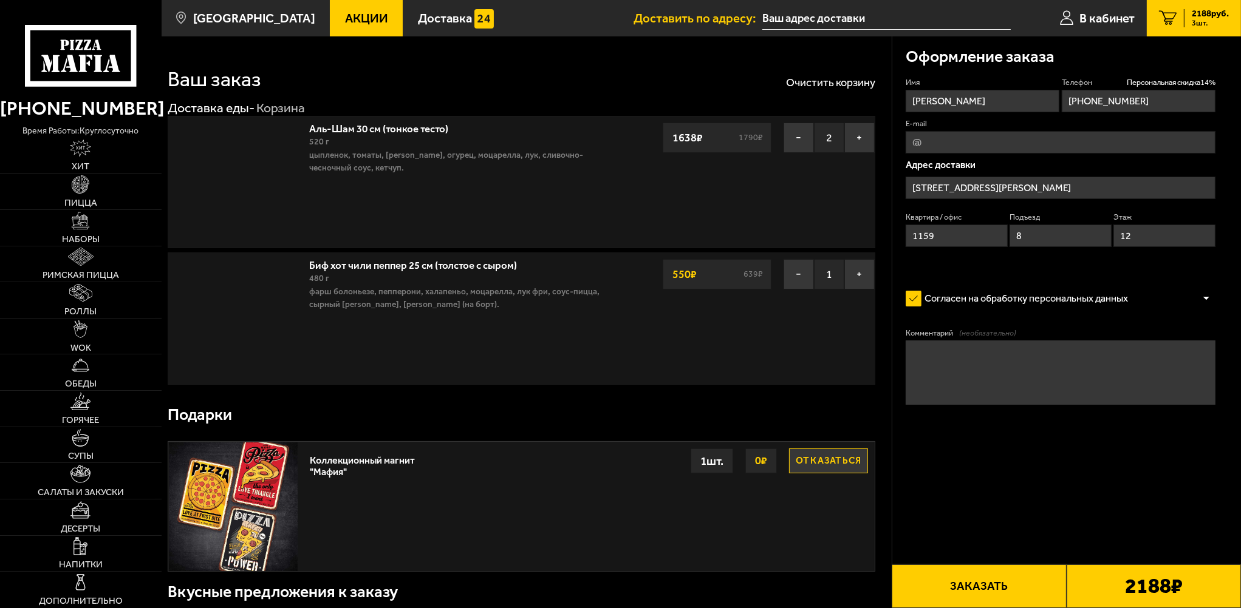
type input "[STREET_ADDRESS][PERSON_NAME]"
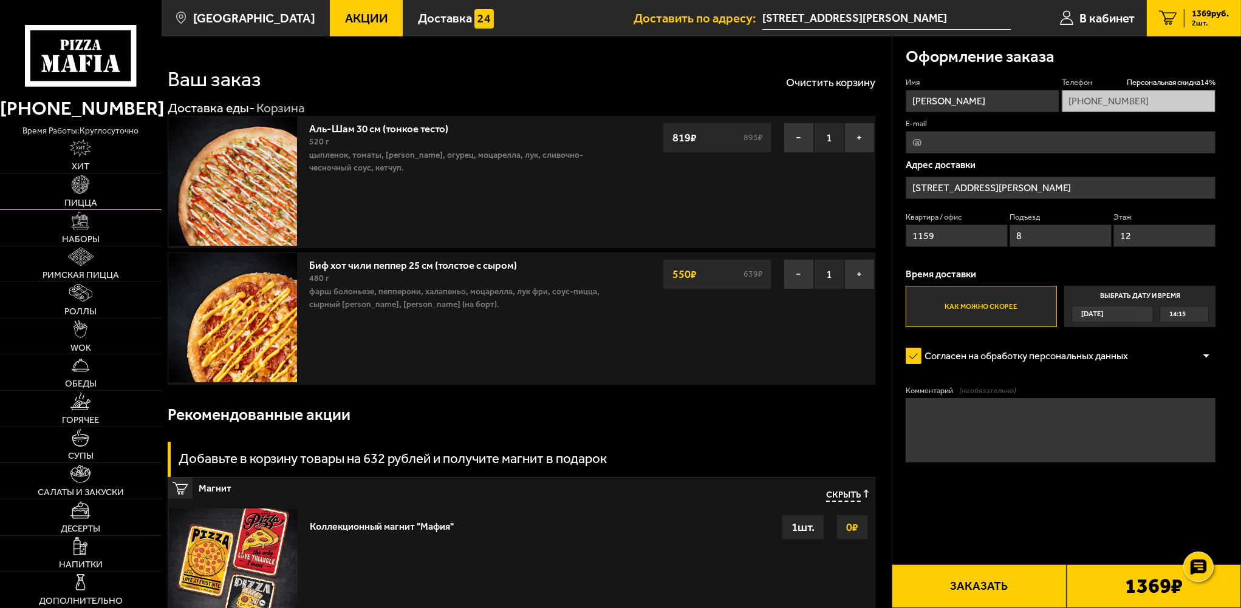
click at [72, 195] on link "Пицца" at bounding box center [81, 192] width 162 height 36
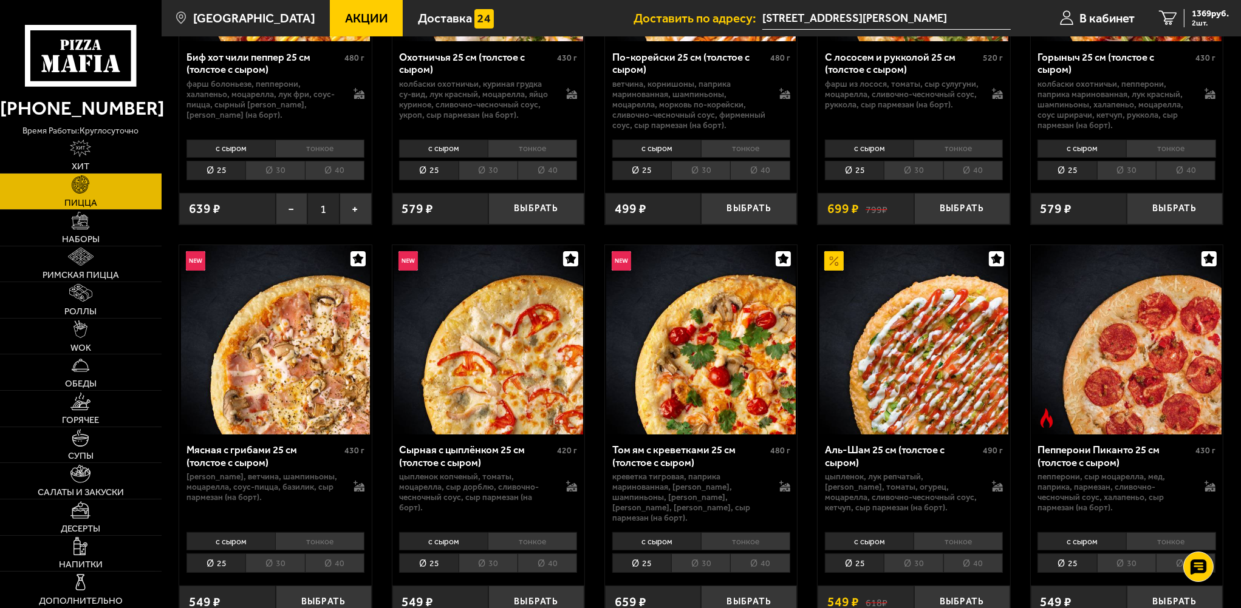
scroll to position [425, 0]
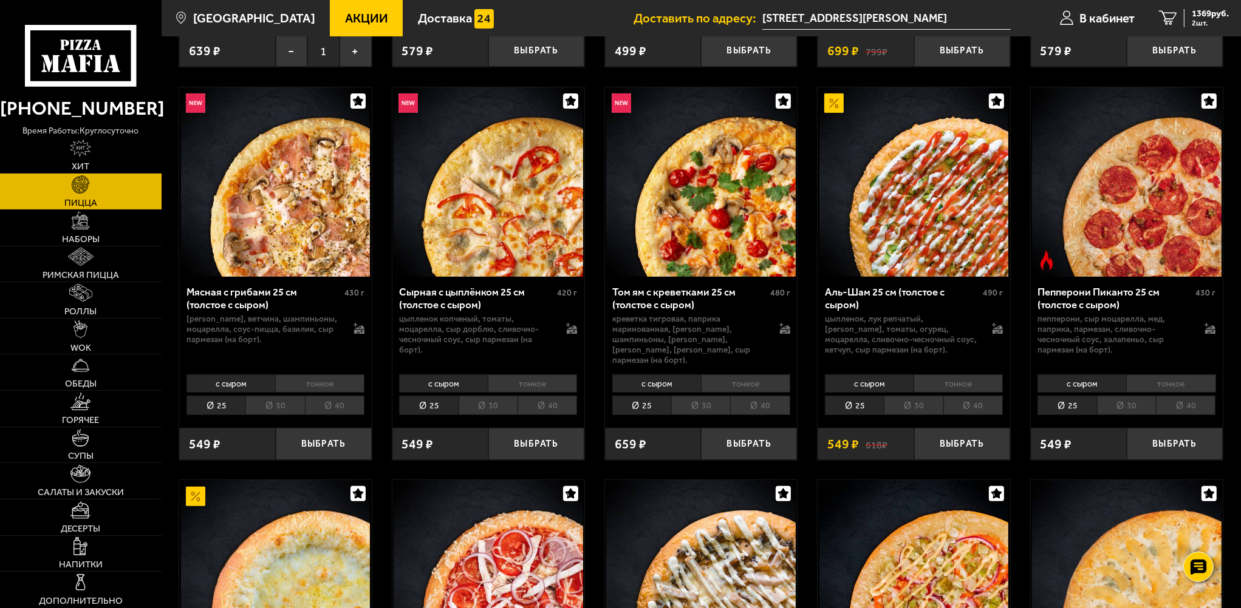
click at [863, 434] on div "618 ₽ 549 ₽" at bounding box center [865, 444] width 96 height 32
drag, startPoint x: 959, startPoint y: 435, endPoint x: 943, endPoint y: 352, distance: 85.3
click at [952, 375] on li "тонкое" at bounding box center [957, 384] width 89 height 18
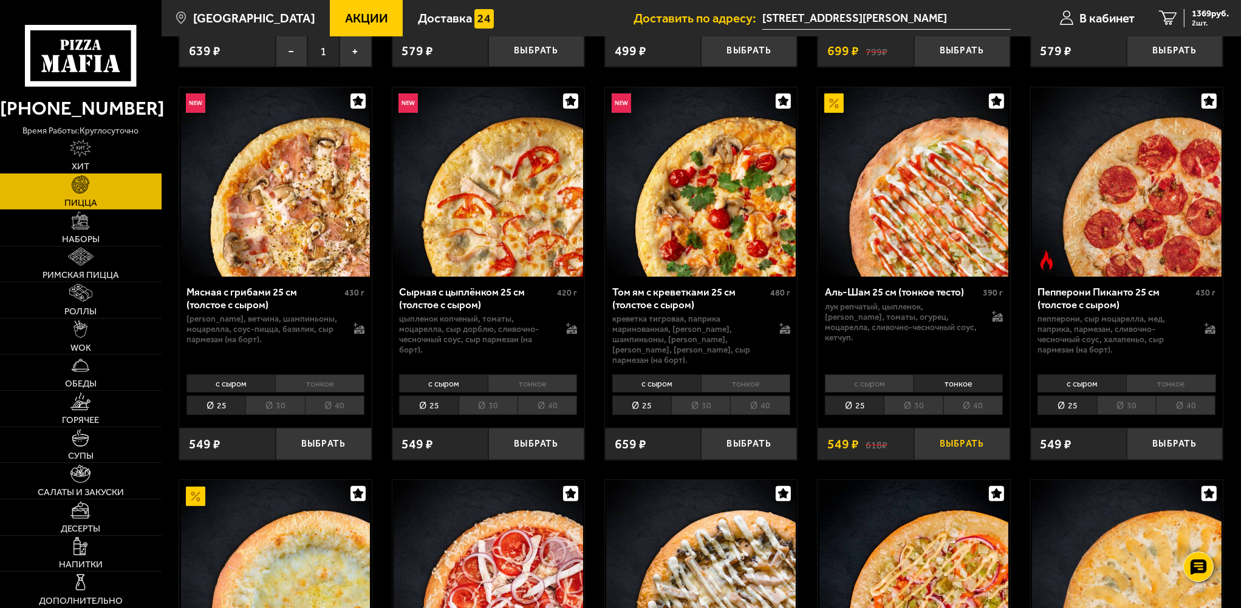
click at [945, 445] on button "Выбрать" at bounding box center [962, 444] width 96 height 32
drag, startPoint x: 955, startPoint y: 51, endPoint x: 921, endPoint y: 284, distance: 235.6
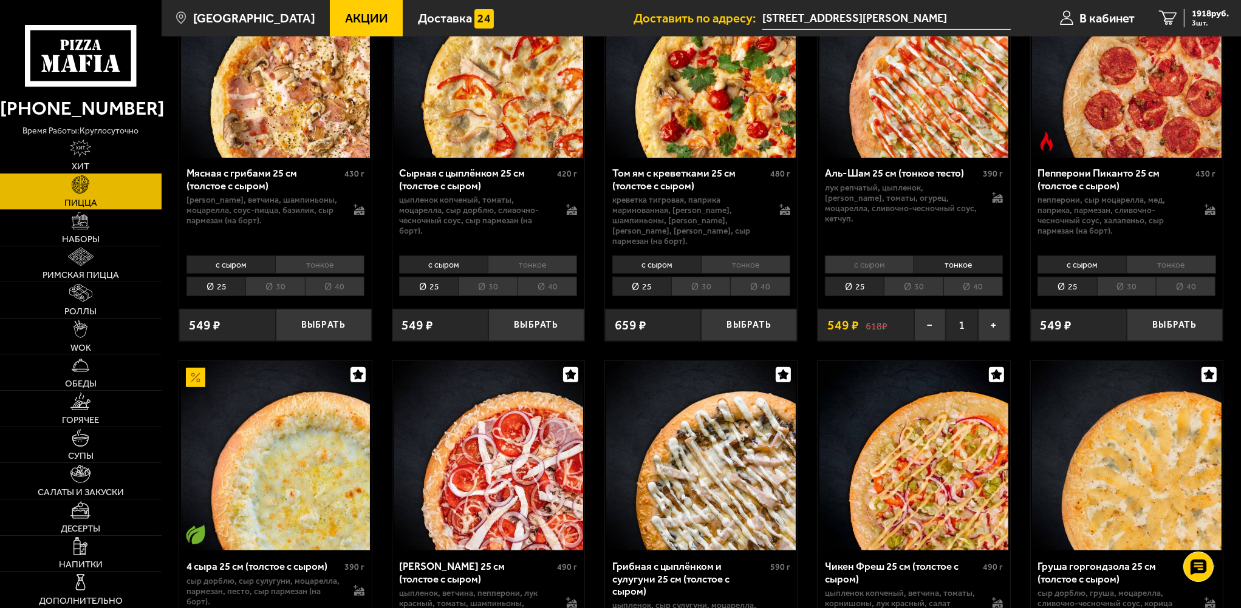
scroll to position [547, 0]
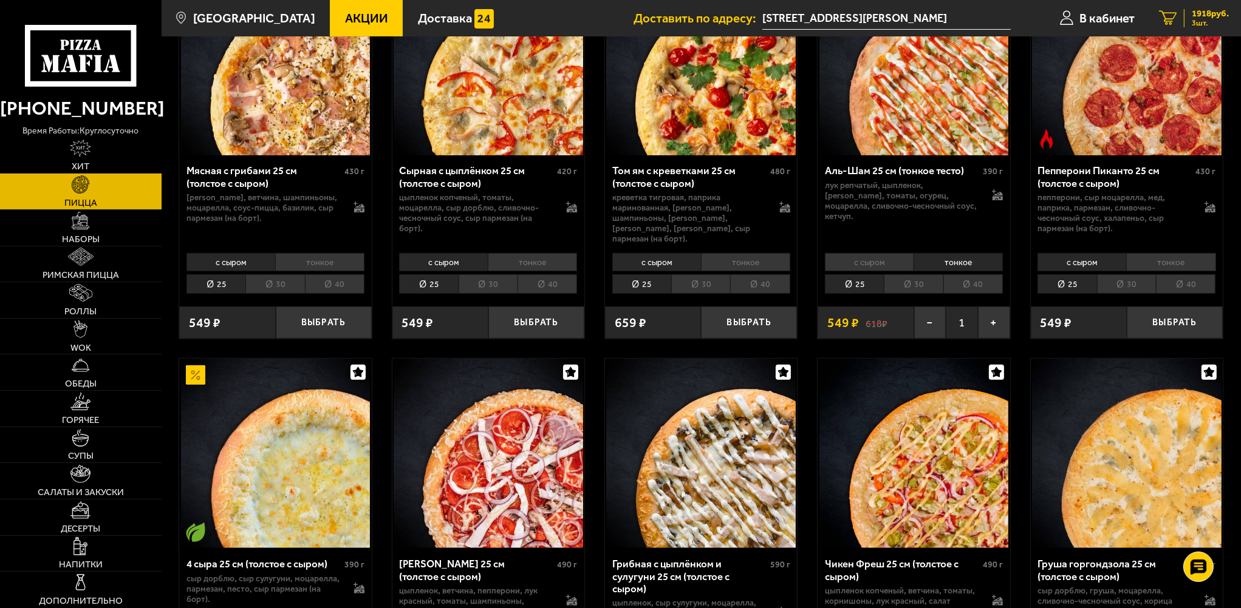
click at [1191, 15] on span "1918 руб." at bounding box center [1209, 13] width 37 height 9
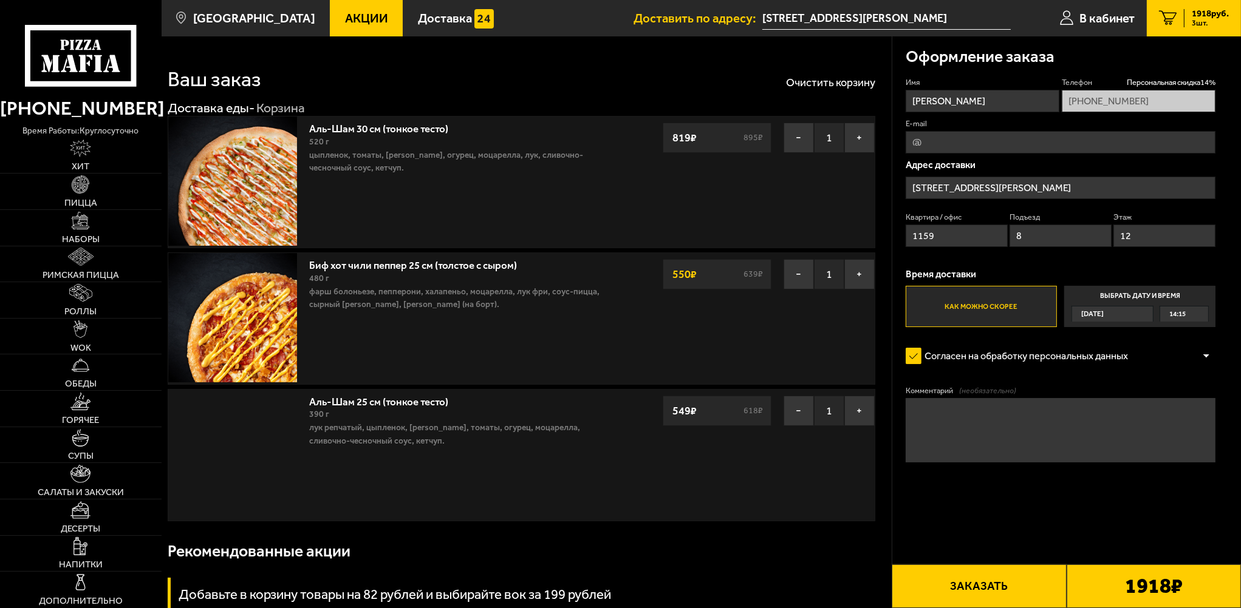
type input "[STREET_ADDRESS][PERSON_NAME]"
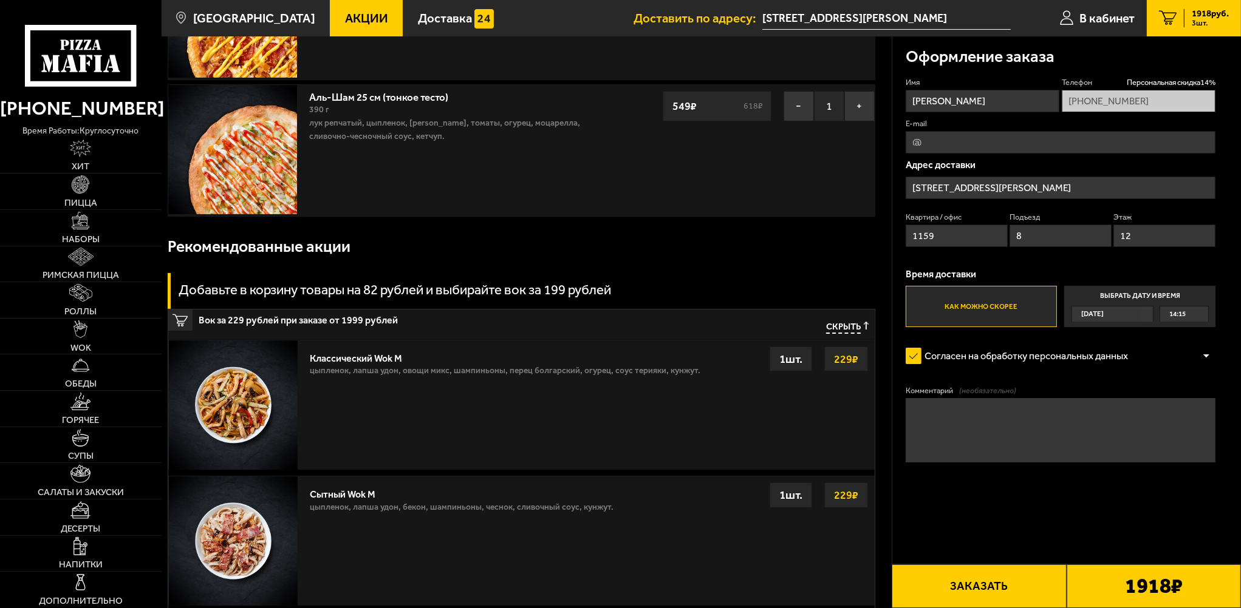
scroll to position [304, 0]
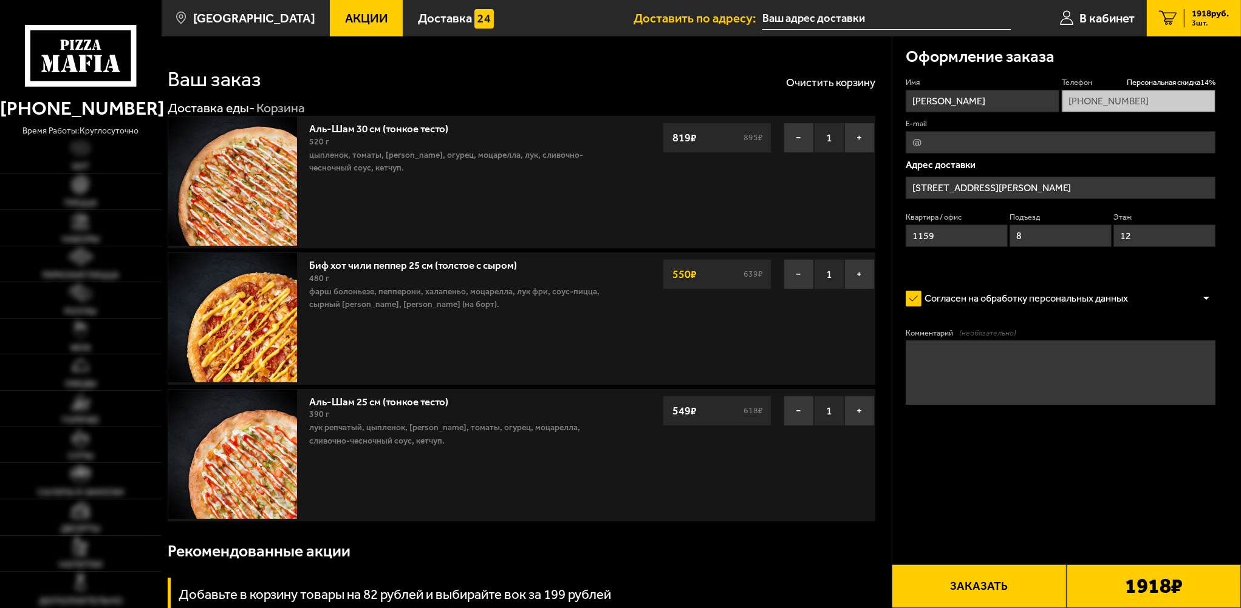
type input "[STREET_ADDRESS][PERSON_NAME]"
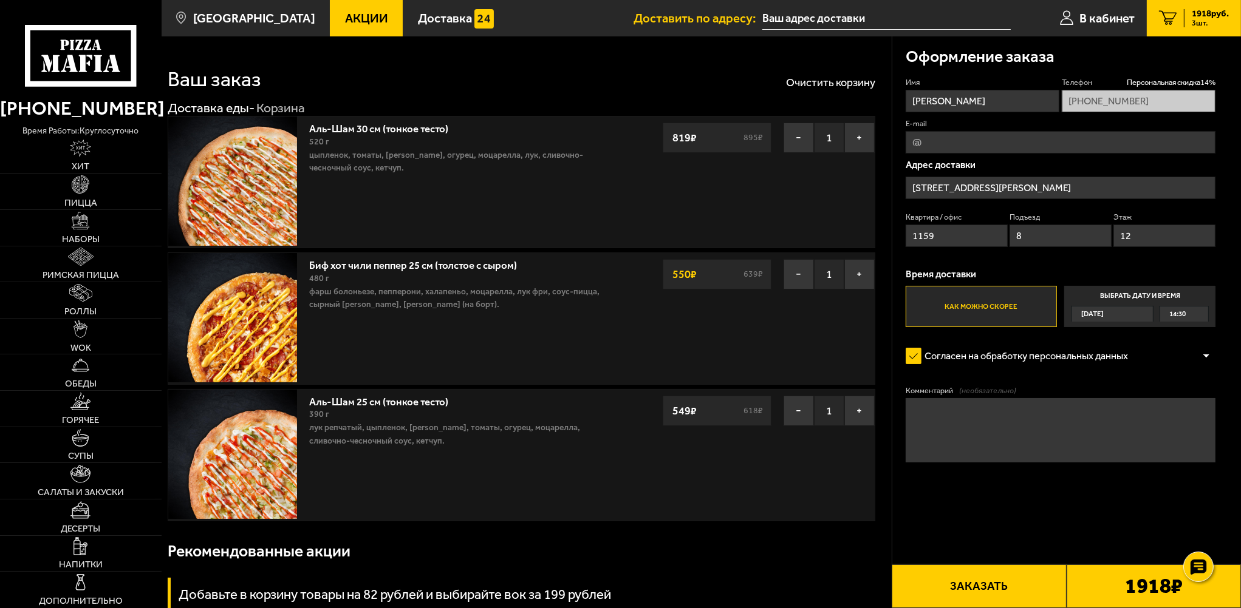
click at [1206, 21] on span "3 шт." at bounding box center [1209, 23] width 37 height 8
click at [1202, 24] on span "3 шт." at bounding box center [1209, 23] width 37 height 8
click at [1201, 24] on span "3 шт." at bounding box center [1209, 23] width 37 height 8
drag, startPoint x: 969, startPoint y: 578, endPoint x: 1043, endPoint y: 471, distance: 130.5
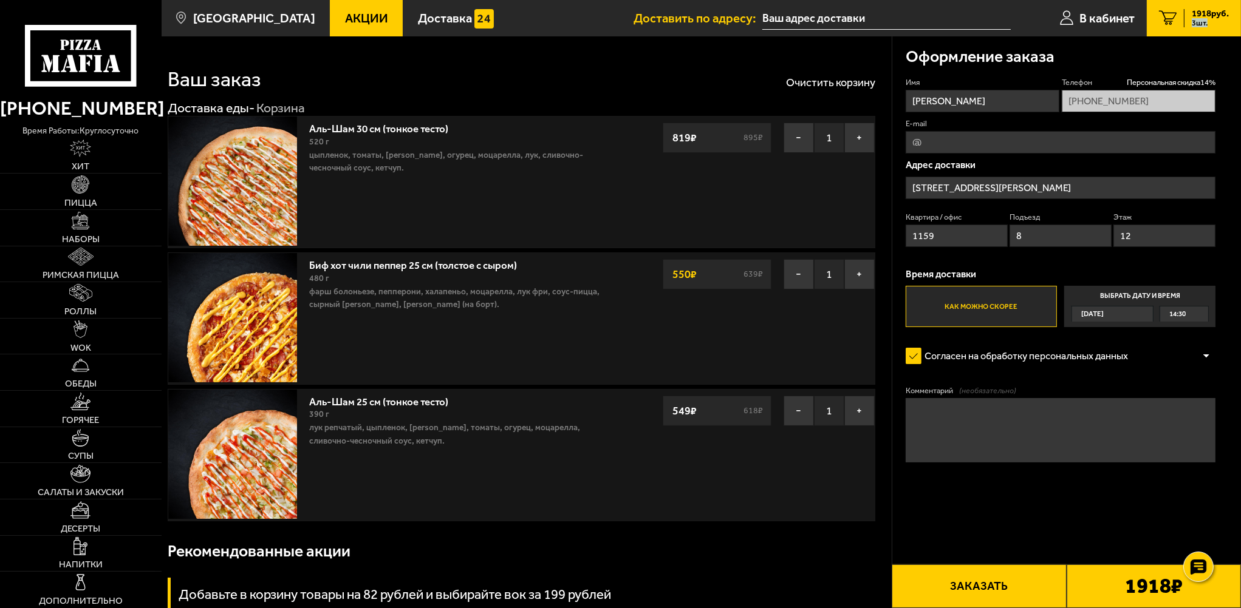
click at [974, 585] on button "Заказать" at bounding box center [978, 587] width 174 height 44
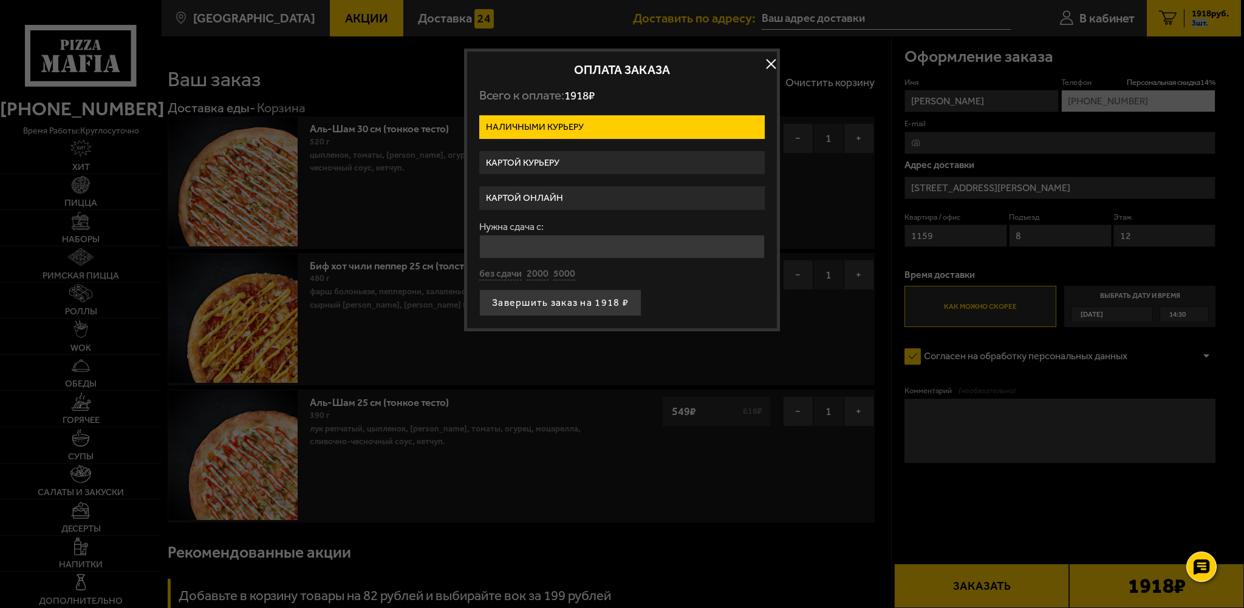
click at [547, 163] on label "Картой курьеру" at bounding box center [621, 163] width 285 height 24
click at [0, 0] on input "Картой курьеру" at bounding box center [0, 0] width 0 height 0
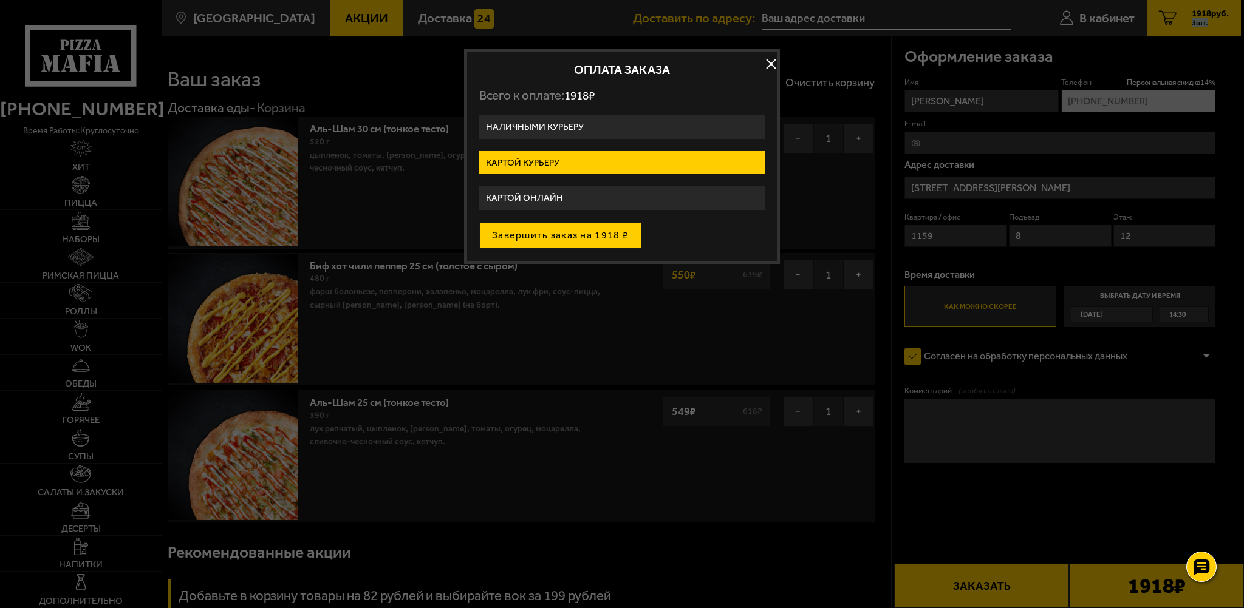
click at [553, 234] on button "Завершить заказ на 1918 ₽" at bounding box center [560, 235] width 162 height 27
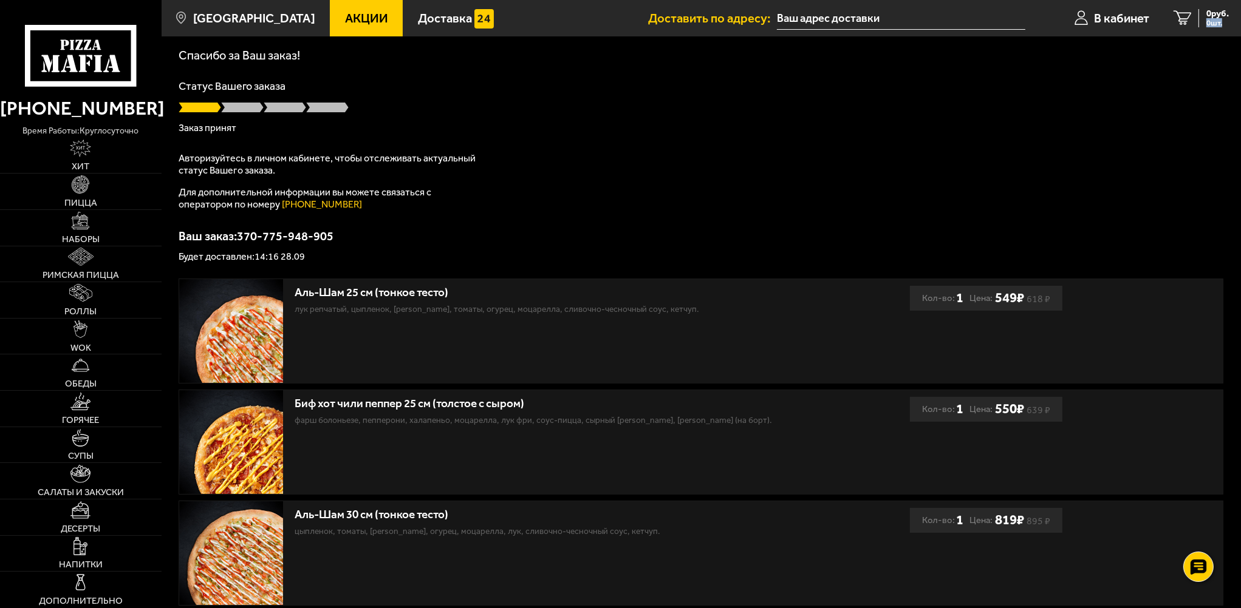
scroll to position [61, 0]
